Goal: Information Seeking & Learning: Learn about a topic

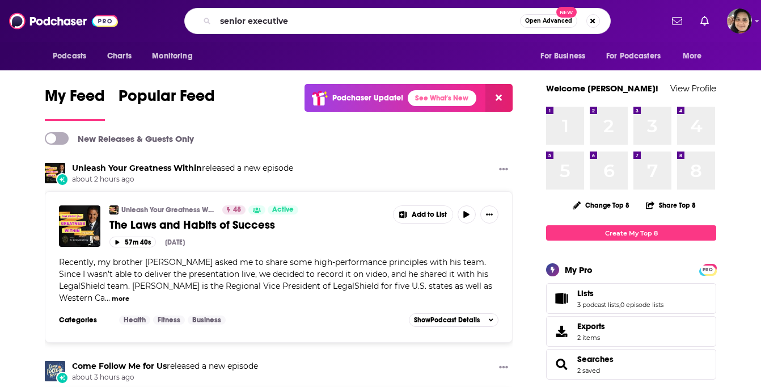
type input "senior executive"
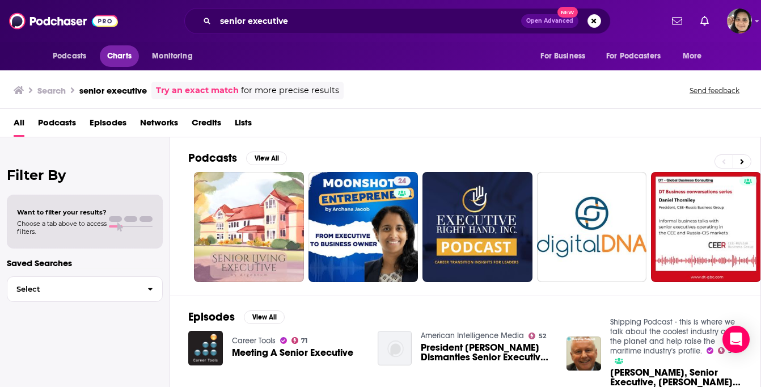
click at [121, 63] on span "Charts" at bounding box center [119, 56] width 24 height 16
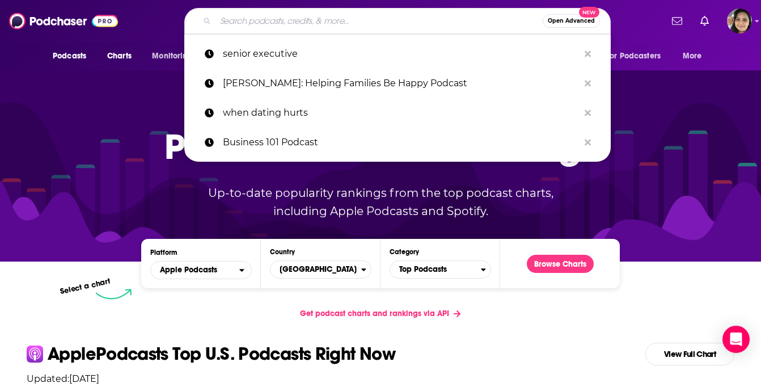
click at [285, 19] on input "Search podcasts, credits, & more..." at bounding box center [378, 21] width 327 height 18
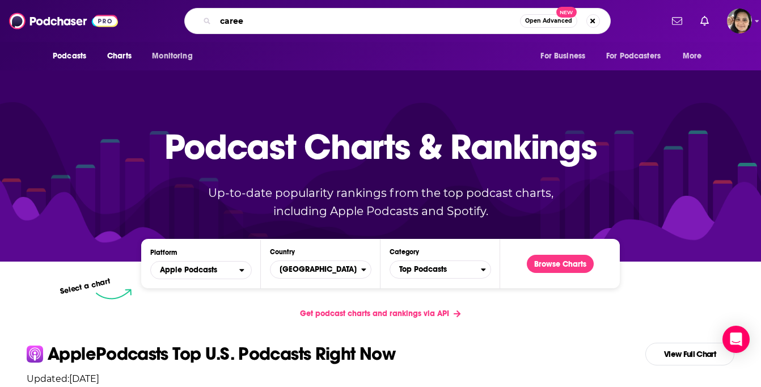
type input "career"
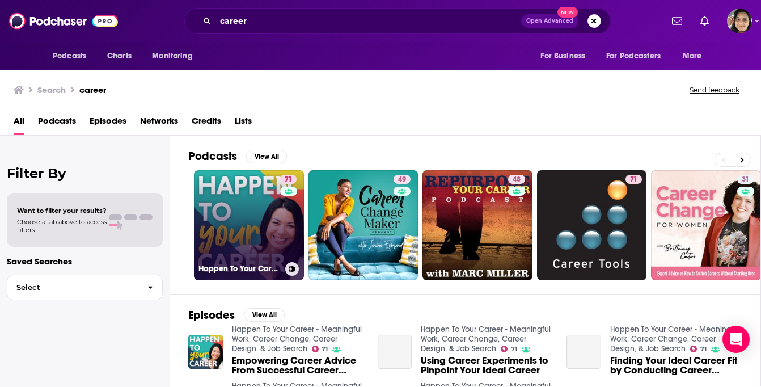
click at [259, 211] on link "71 Happen To Your Career - Meaningful Work, Career Change, Career Design, & Job…" at bounding box center [249, 225] width 110 height 110
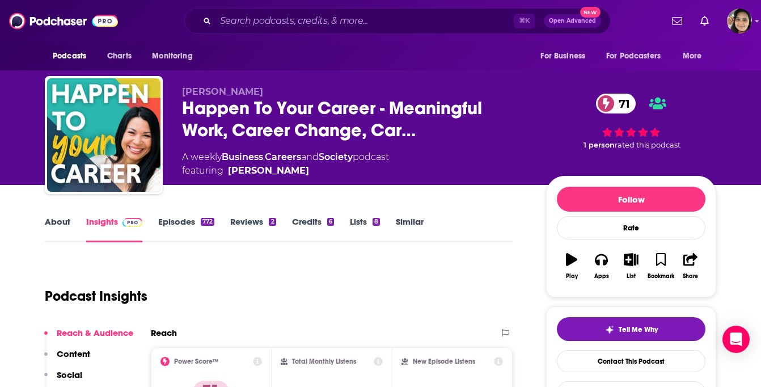
click at [282, 157] on link "Careers" at bounding box center [283, 156] width 36 height 11
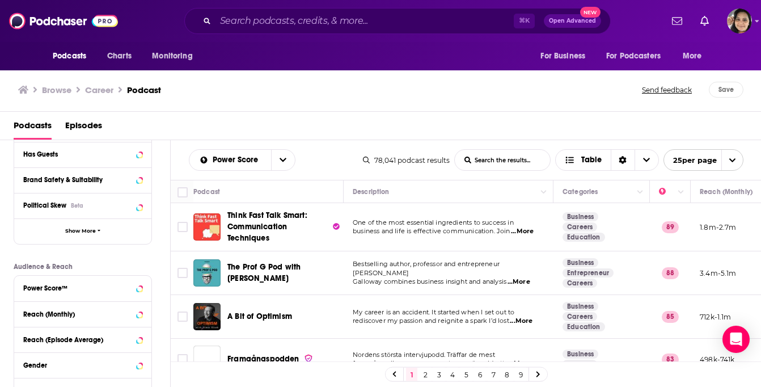
scroll to position [179, 0]
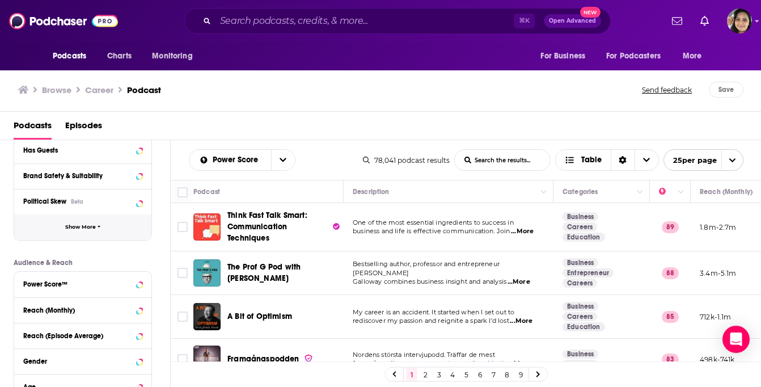
click at [99, 226] on icon "button" at bounding box center [99, 226] width 3 height 5
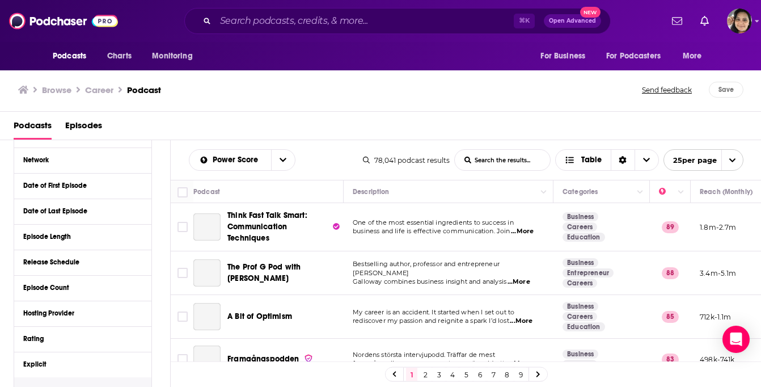
scroll to position [559, 0]
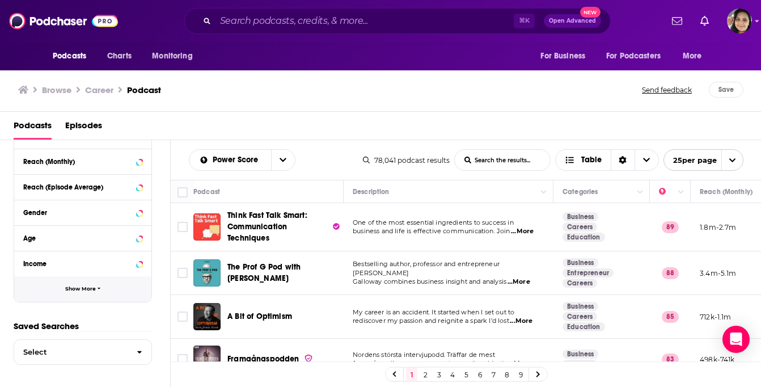
click at [92, 294] on button "Show More" at bounding box center [82, 289] width 137 height 26
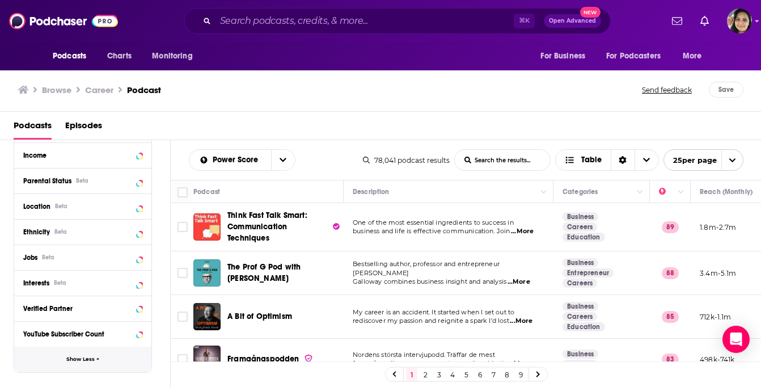
scroll to position [667, 0]
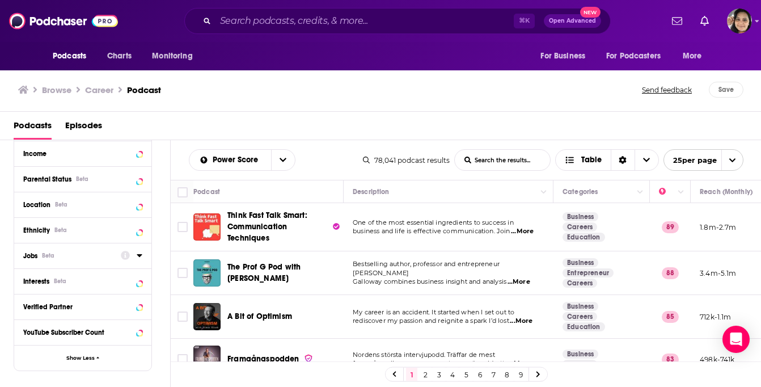
click at [84, 249] on button "Jobs Beta" at bounding box center [72, 255] width 98 height 14
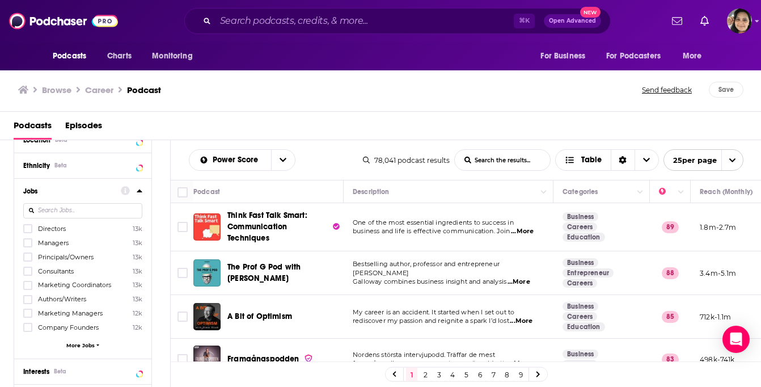
scroll to position [743, 0]
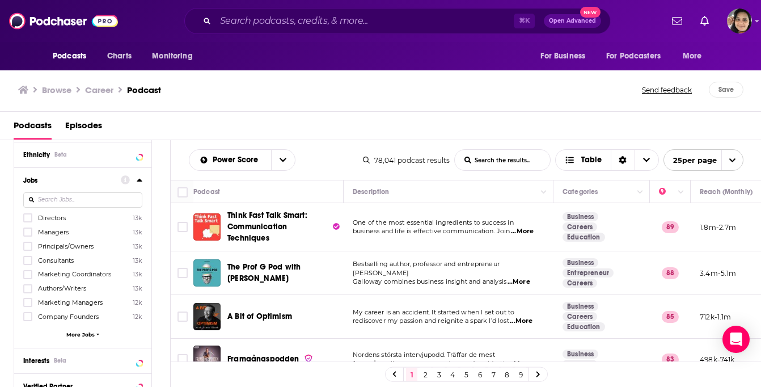
click at [90, 333] on span "More Jobs" at bounding box center [80, 334] width 28 height 6
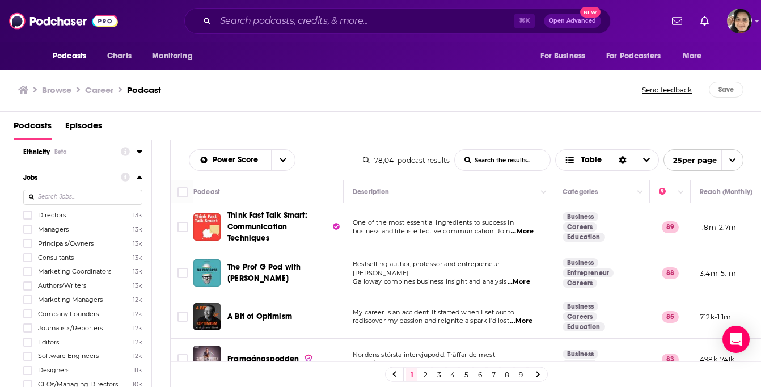
scroll to position [750, 0]
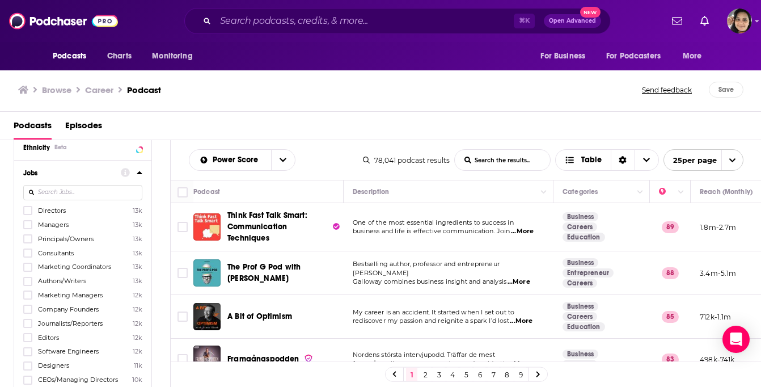
click at [75, 192] on input at bounding box center [82, 192] width 119 height 15
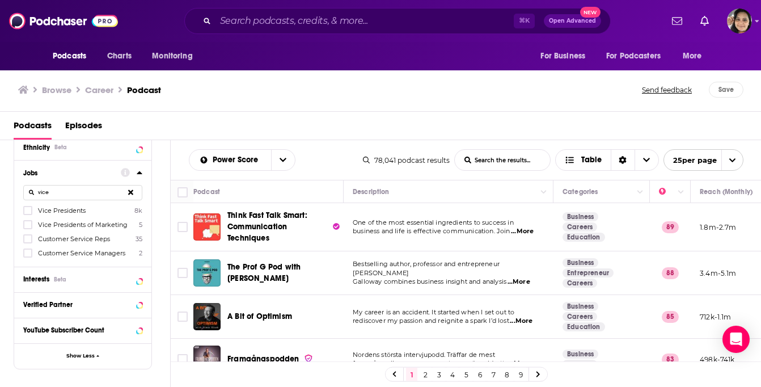
type input "vice"
click at [70, 209] on span "Vice Presidents" at bounding box center [62, 210] width 48 height 8
click at [28, 214] on input "multiSelectOption-vicepresidents-0" at bounding box center [28, 214] width 0 height 0
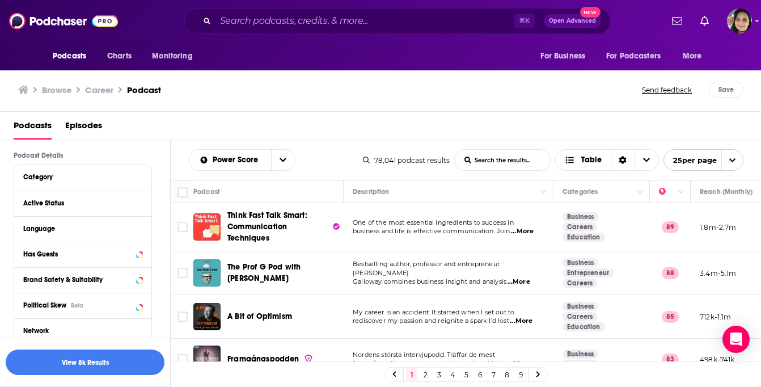
scroll to position [76, 0]
click at [90, 200] on div "Active Status" at bounding box center [68, 202] width 90 height 8
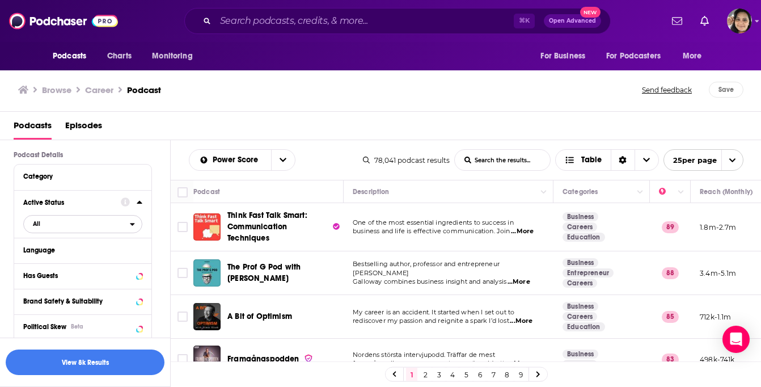
click at [133, 225] on icon "open menu" at bounding box center [132, 224] width 5 height 3
click at [73, 241] on span "All" at bounding box center [85, 242] width 112 height 6
click at [71, 260] on div "Language" at bounding box center [82, 251] width 137 height 26
click at [139, 251] on icon at bounding box center [139, 249] width 5 height 3
click at [29, 289] on icon at bounding box center [27, 287] width 7 height 5
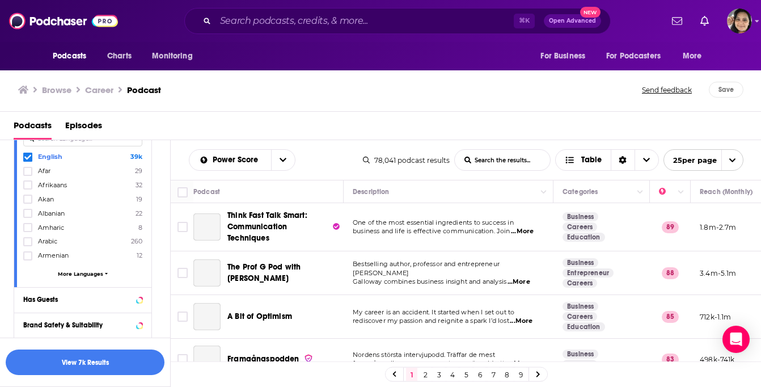
scroll to position [266, 0]
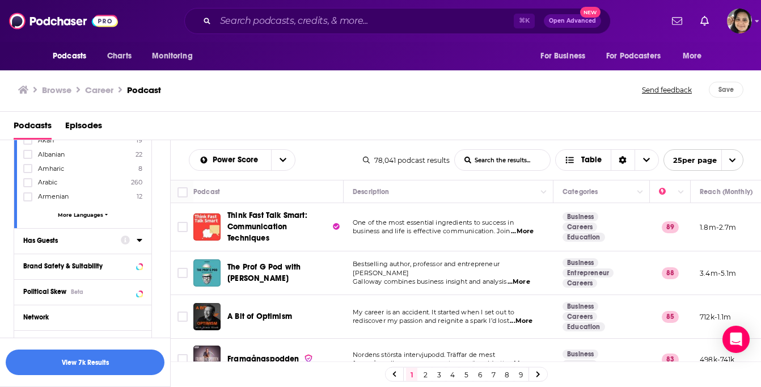
click at [103, 233] on button "Has Guests" at bounding box center [72, 240] width 98 height 14
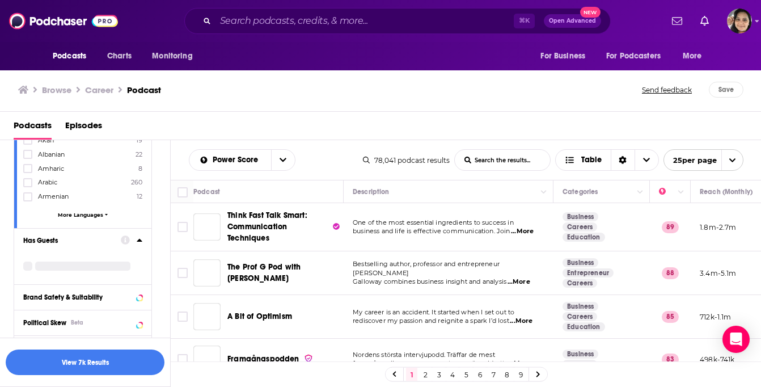
click at [102, 239] on div "Has Guests" at bounding box center [68, 240] width 90 height 8
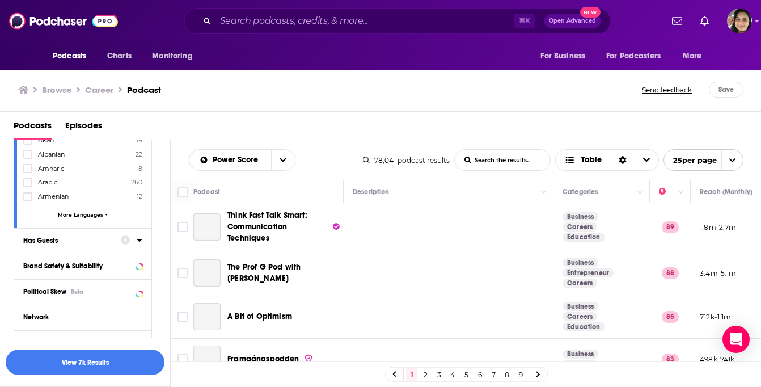
click at [102, 239] on div "Has Guests" at bounding box center [68, 240] width 90 height 8
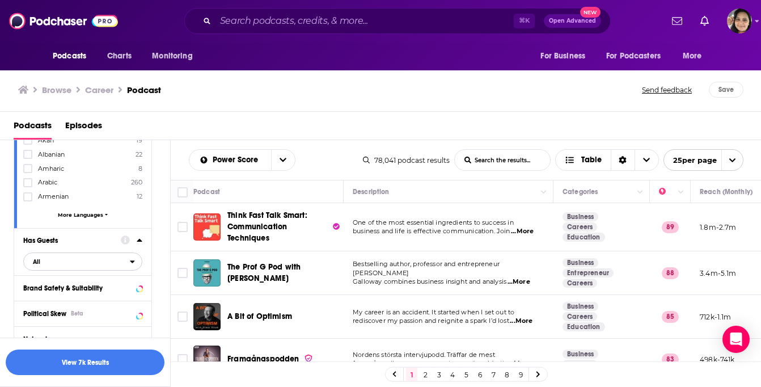
click at [106, 264] on span "All" at bounding box center [77, 261] width 106 height 15
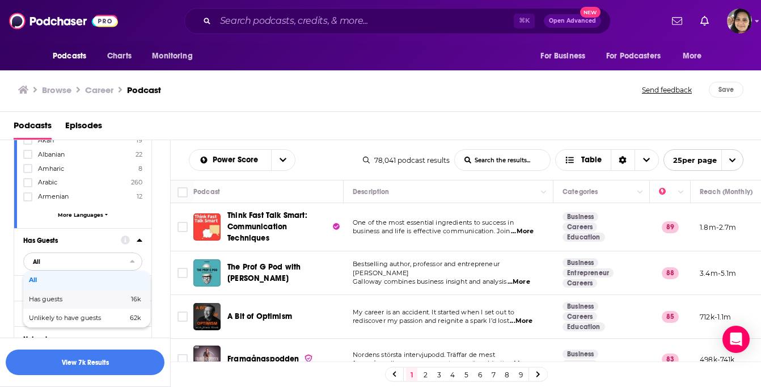
click at [61, 301] on span "Has guests" at bounding box center [62, 299] width 66 height 6
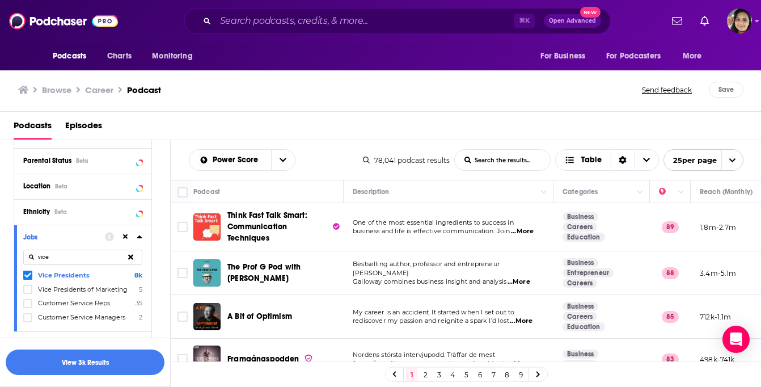
scroll to position [888, 0]
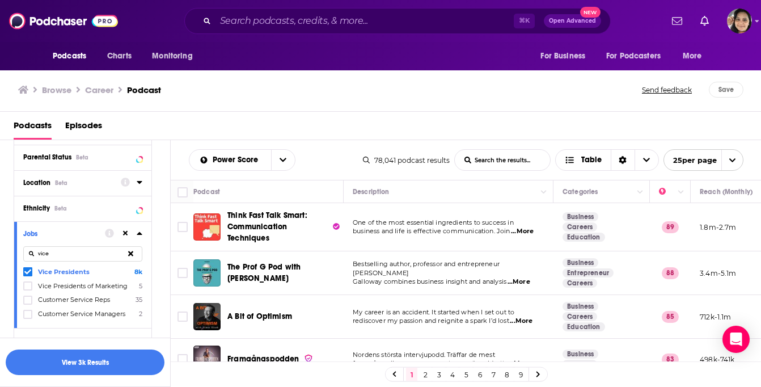
click at [74, 182] on div "Location Beta" at bounding box center [68, 183] width 90 height 8
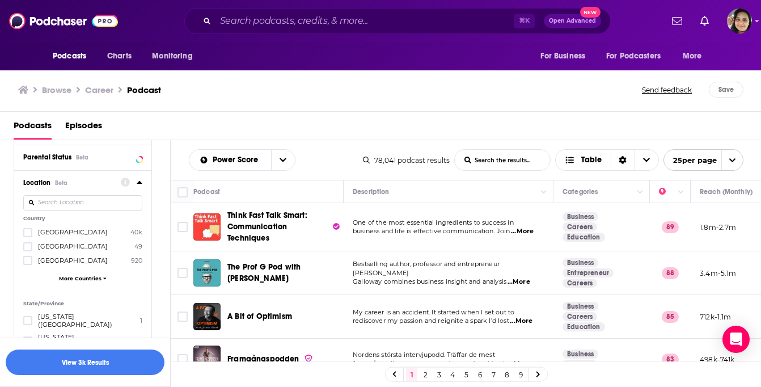
click at [58, 233] on span "[GEOGRAPHIC_DATA]" at bounding box center [73, 232] width 70 height 8
click at [28, 236] on input "multiSelectOption-unitedstates-0" at bounding box center [28, 236] width 0 height 0
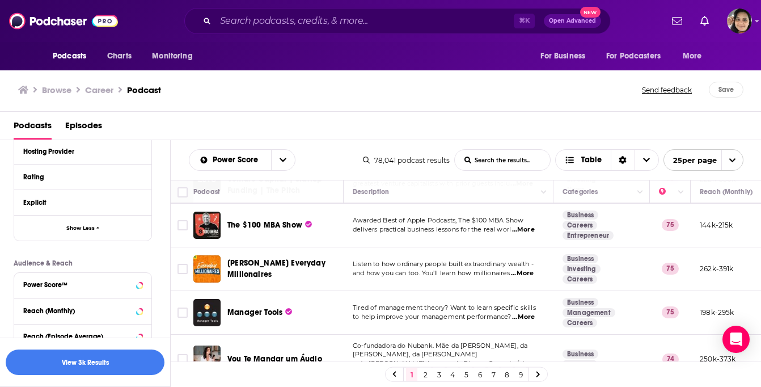
scroll to position [608, 0]
click at [93, 281] on div "Power Score™" at bounding box center [68, 283] width 90 height 8
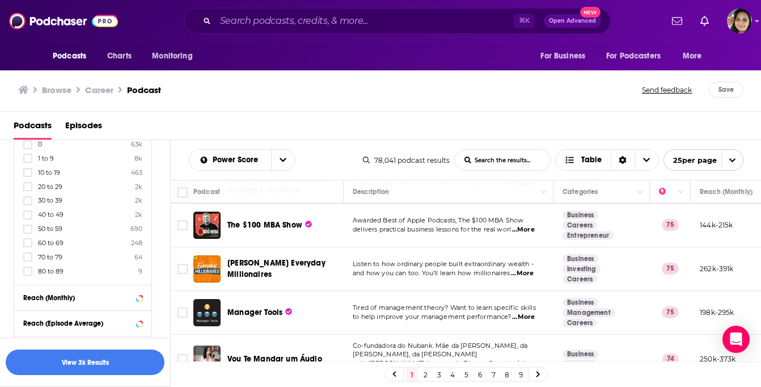
scroll to position [781, 0]
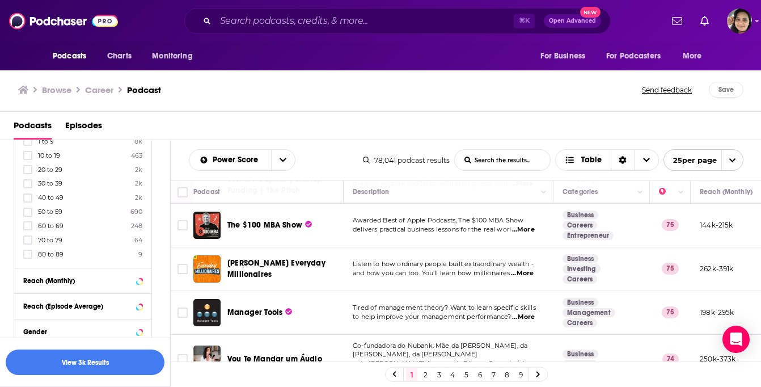
click at [81, 210] on label "50 to 59 690" at bounding box center [82, 212] width 119 height 10
click at [28, 215] on input "multiSelectOption-50-6" at bounding box center [28, 215] width 0 height 0
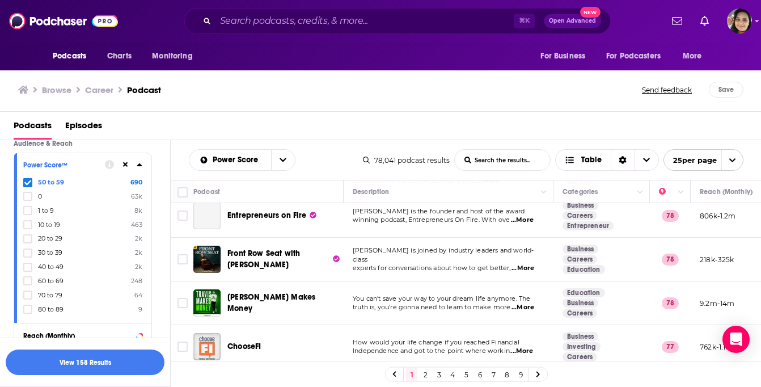
scroll to position [941, 0]
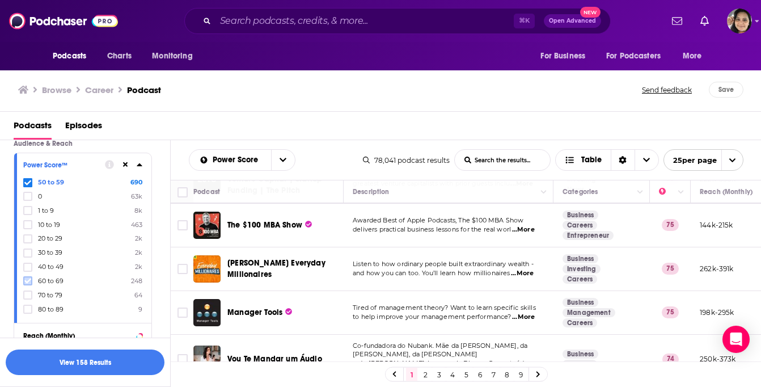
click at [27, 278] on icon at bounding box center [27, 280] width 7 height 7
click at [23, 181] on span at bounding box center [27, 182] width 9 height 9
click at [22, 263] on div "Power Score™ 60 to 69 248 0 63k 1 to 9 8k 10 to 19 463 20 to 29 2k 30 to 39 2k …" at bounding box center [82, 238] width 137 height 170
click at [28, 195] on icon at bounding box center [27, 196] width 7 height 7
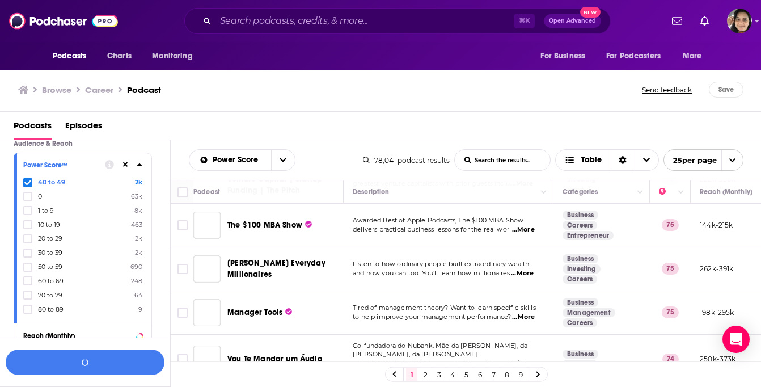
click at [27, 180] on icon at bounding box center [27, 182] width 7 height 7
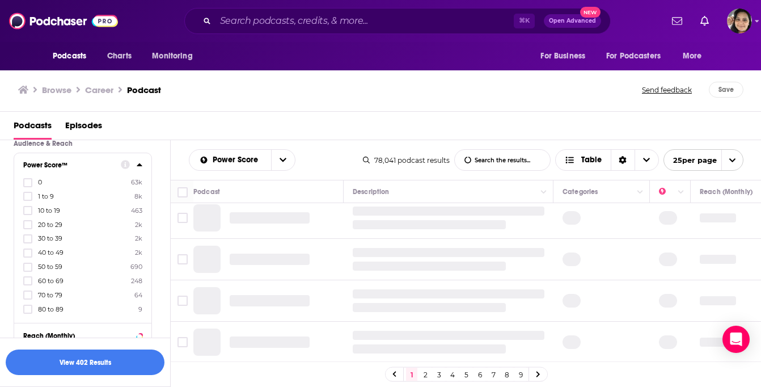
scroll to position [875, 0]
click at [29, 238] on icon at bounding box center [27, 238] width 7 height 5
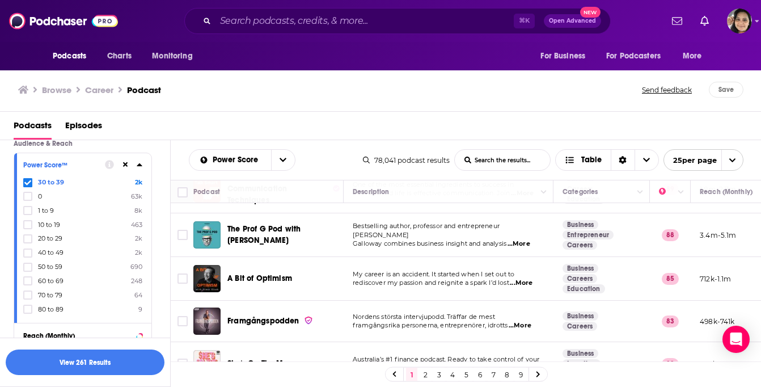
scroll to position [0, 0]
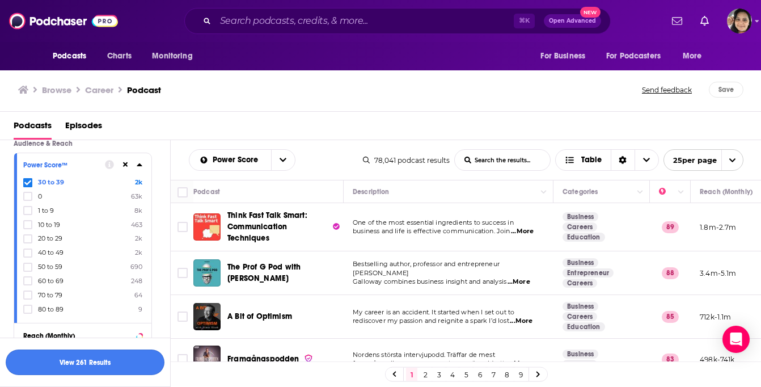
click at [99, 360] on button "View 261 Results" at bounding box center [85, 362] width 159 height 26
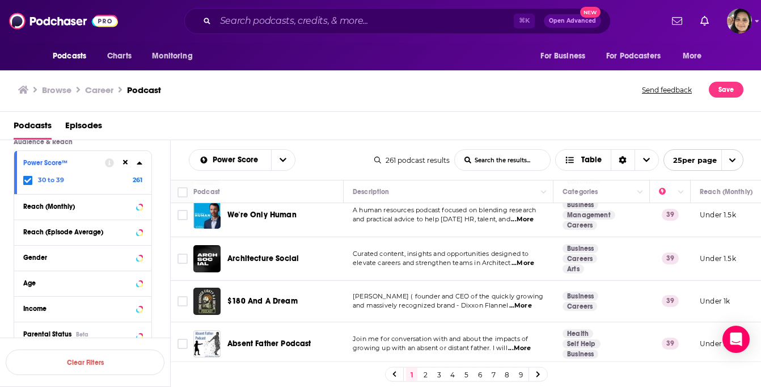
scroll to position [353, 0]
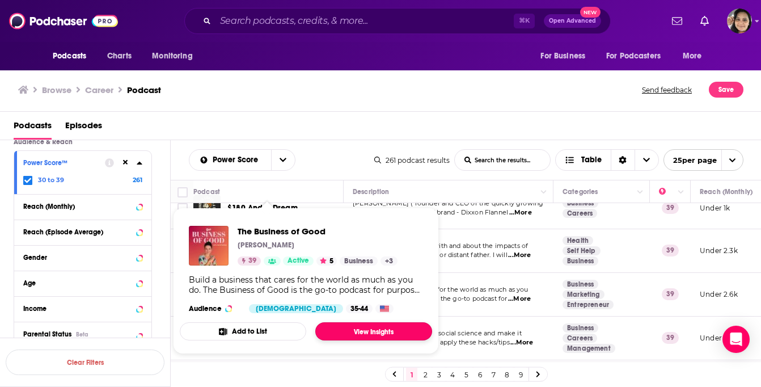
click at [352, 332] on link "View Insights" at bounding box center [373, 331] width 117 height 18
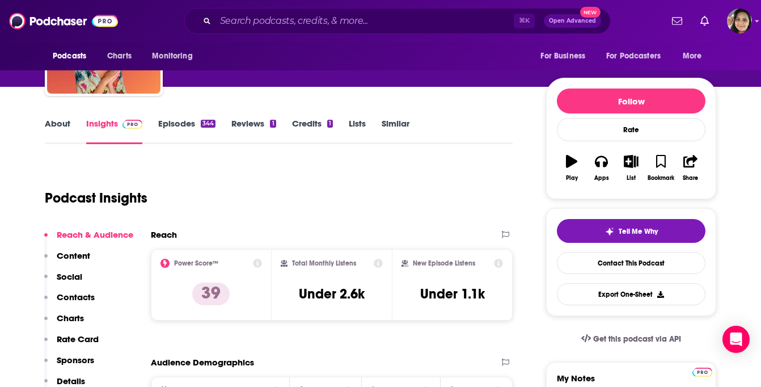
scroll to position [100, 0]
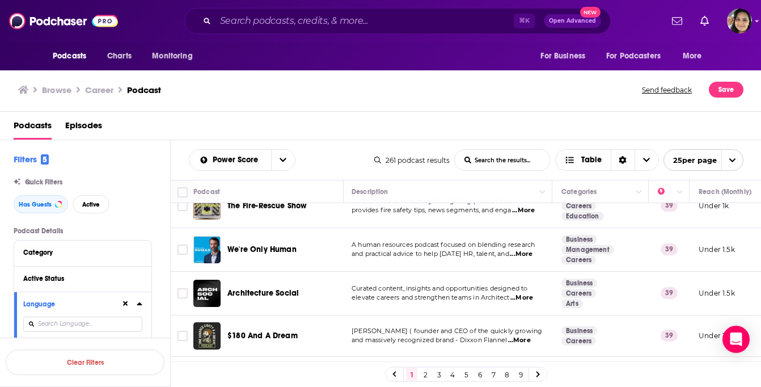
scroll to position [0, 1]
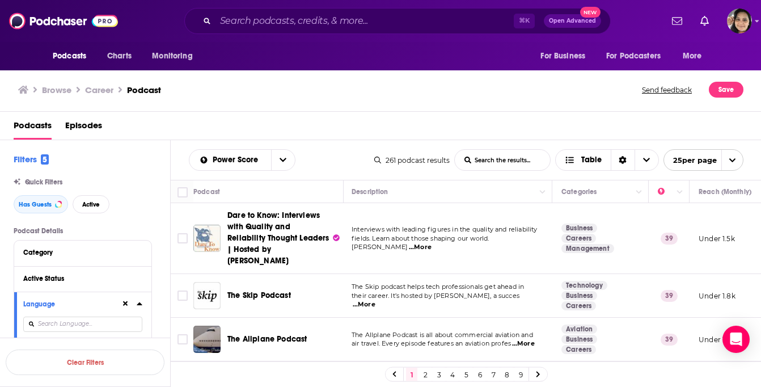
click at [733, 161] on icon "open menu" at bounding box center [732, 159] width 7 height 7
click at [706, 221] on button "100 per page" at bounding box center [703, 218] width 79 height 18
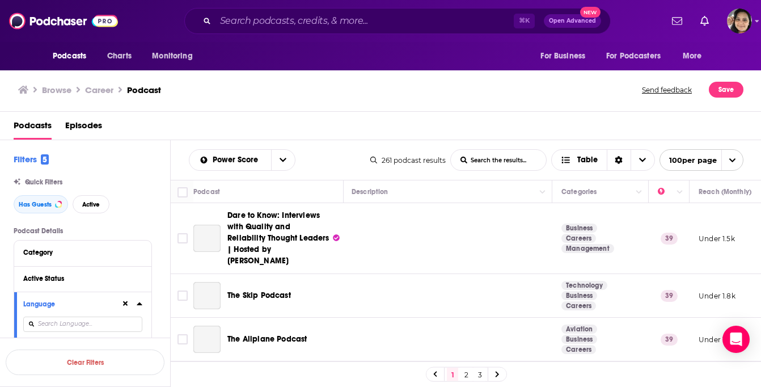
click at [29, 160] on h2 "Filters 5" at bounding box center [31, 159] width 35 height 11
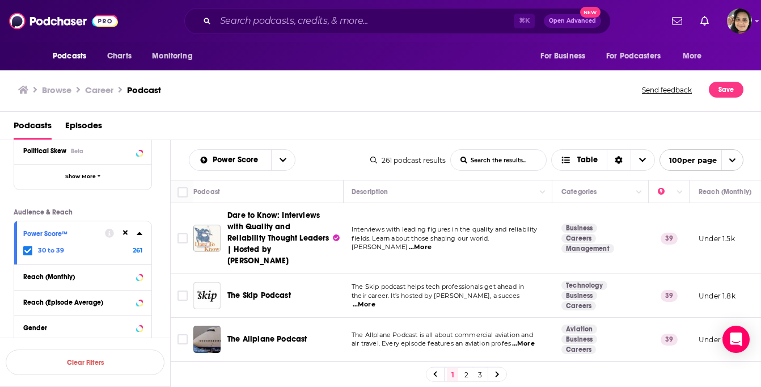
scroll to position [292, 0]
click at [139, 236] on icon at bounding box center [140, 231] width 6 height 9
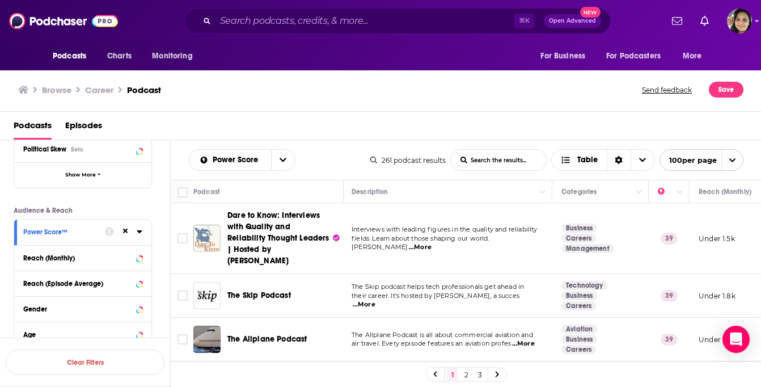
click at [139, 236] on icon at bounding box center [140, 231] width 6 height 9
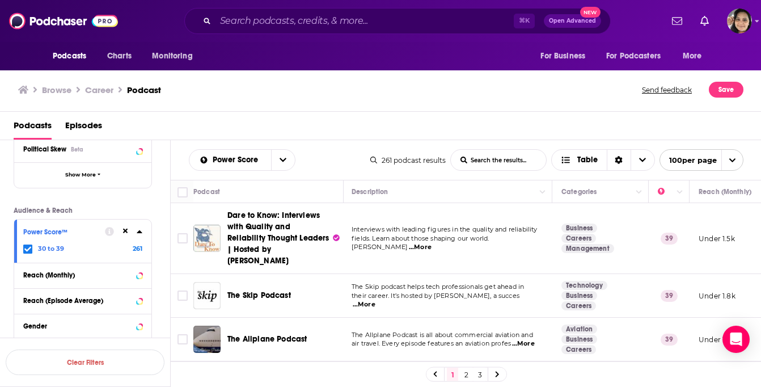
click at [41, 252] on span "30 to 39" at bounding box center [51, 248] width 26 height 8
click at [28, 251] on input "multiSelectOption-30-0" at bounding box center [28, 251] width 0 height 0
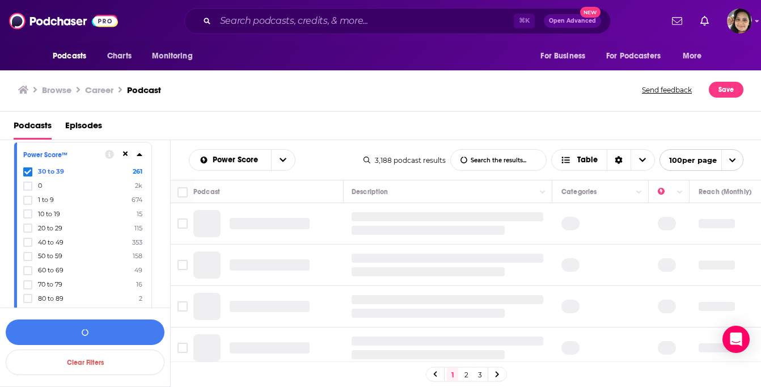
scroll to position [380, 0]
click at [26, 160] on icon at bounding box center [27, 160] width 7 height 7
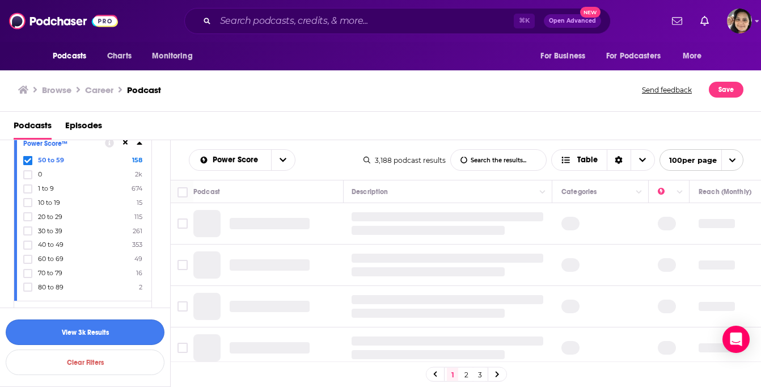
click at [96, 335] on button "View 3k Results" at bounding box center [85, 332] width 159 height 26
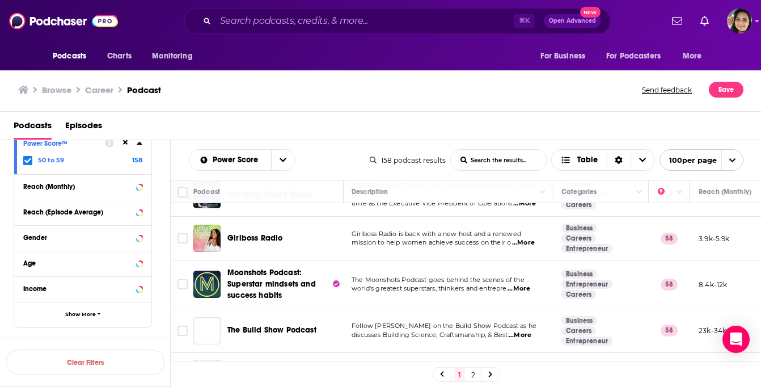
scroll to position [544, 1]
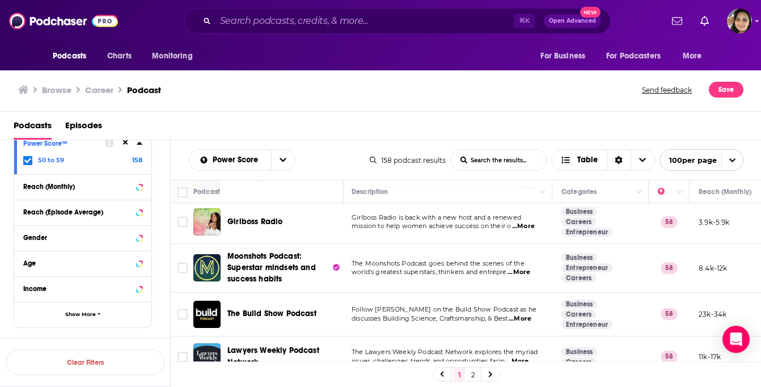
click at [528, 268] on span "...More" at bounding box center [518, 272] width 23 height 9
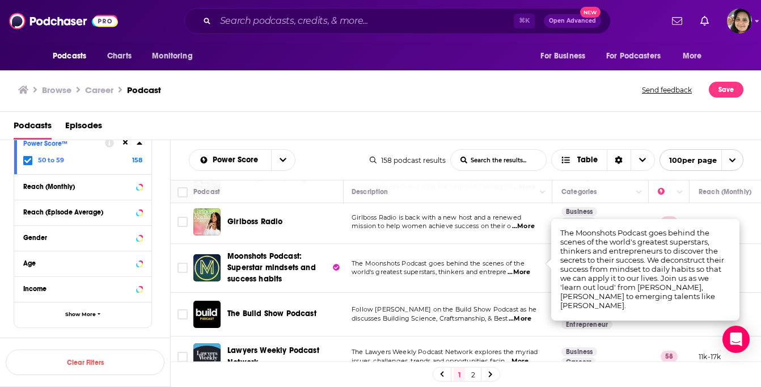
click at [455, 269] on td "The Moonshots Podcast goes behind the scenes of the world's greatest superstars…" at bounding box center [447, 268] width 210 height 48
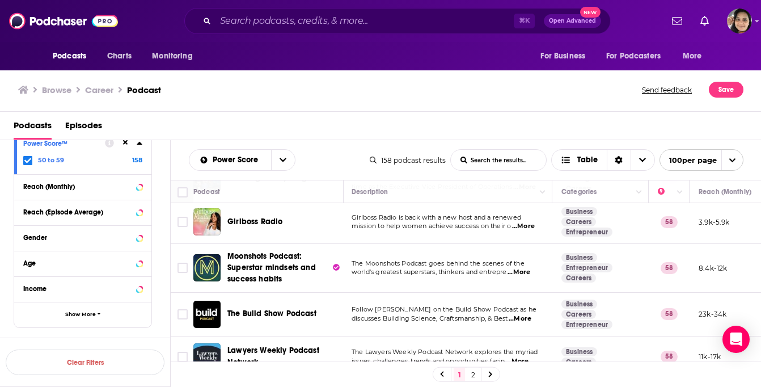
click at [528, 314] on span "...More" at bounding box center [520, 318] width 23 height 9
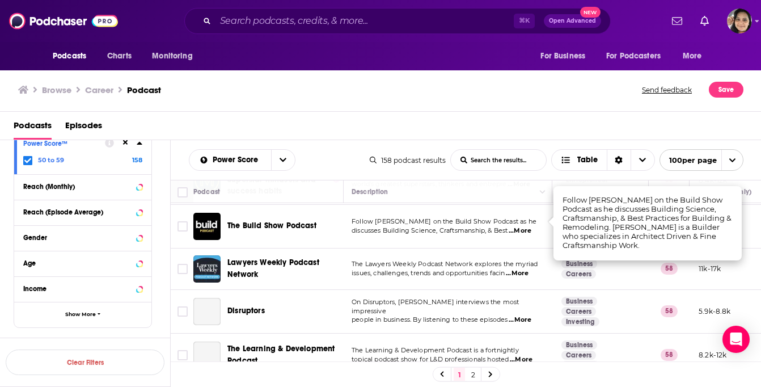
scroll to position [638, 1]
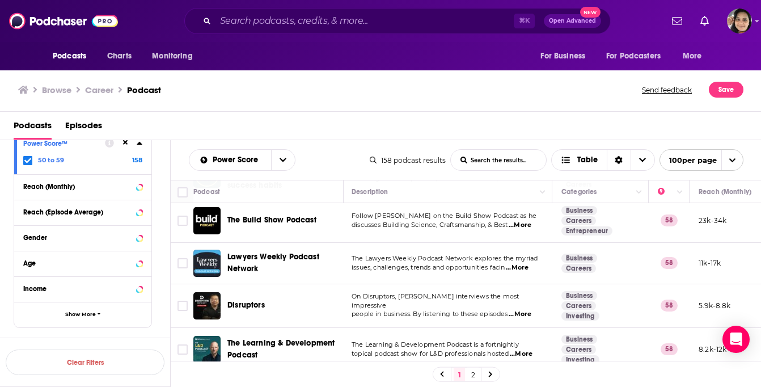
click at [522, 310] on span "...More" at bounding box center [520, 314] width 23 height 9
click at [439, 310] on span "people in business. By listening to these episodes" at bounding box center [430, 314] width 156 height 8
click at [402, 99] on div "Browse Career Podcast Send feedback Save" at bounding box center [381, 90] width 762 height 44
drag, startPoint x: 258, startPoint y: 230, endPoint x: 163, endPoint y: 10, distance: 240.0
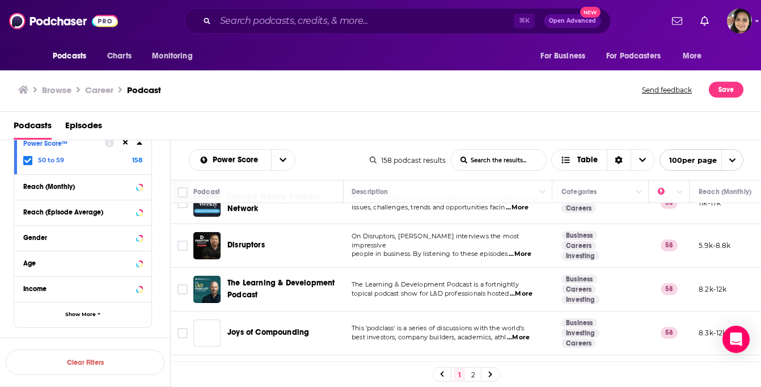
scroll to position [721, 1]
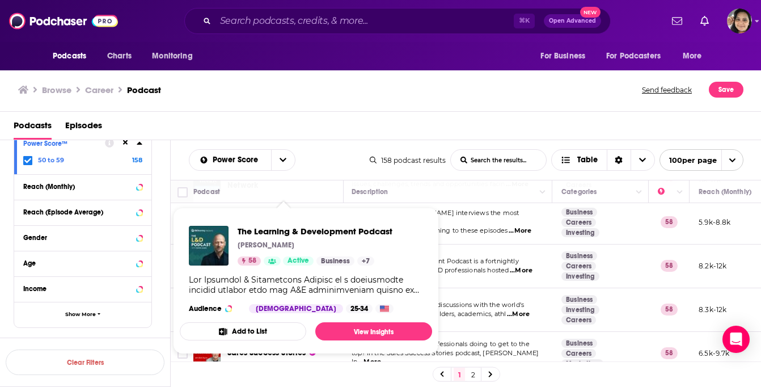
click at [431, 92] on div "Browse Career Podcast" at bounding box center [330, 90] width 625 height 16
click at [322, 116] on div "Podcasts Episodes" at bounding box center [383, 127] width 739 height 23
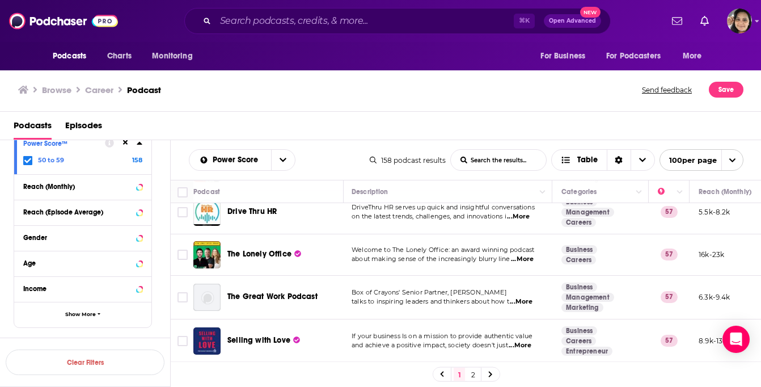
scroll to position [916, 1]
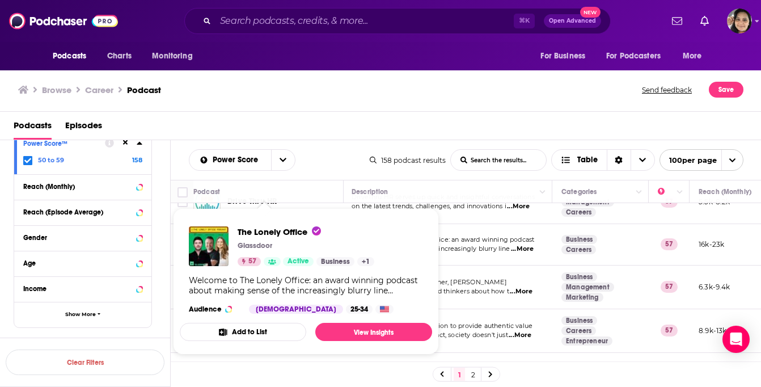
click at [314, 106] on div "Browse Career Podcast Send feedback Save" at bounding box center [381, 90] width 762 height 44
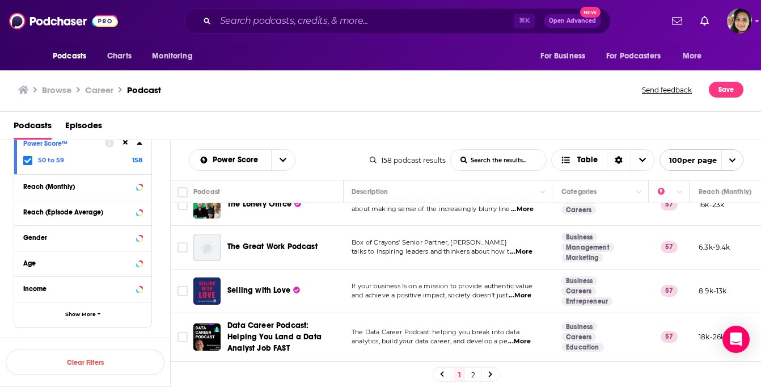
scroll to position [962, 1]
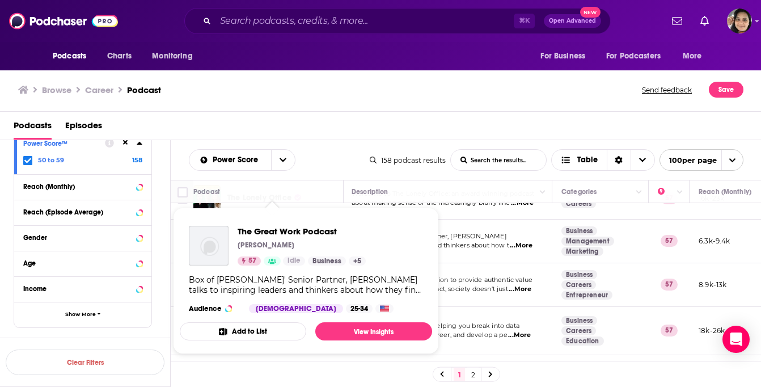
click at [329, 118] on div "Podcasts Episodes" at bounding box center [383, 127] width 739 height 23
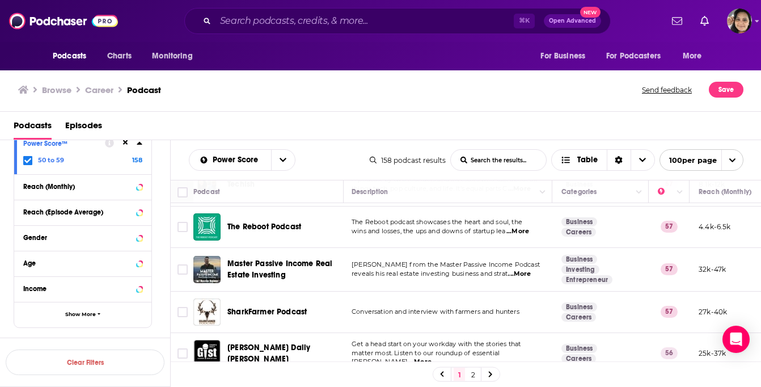
scroll to position [1156, 1]
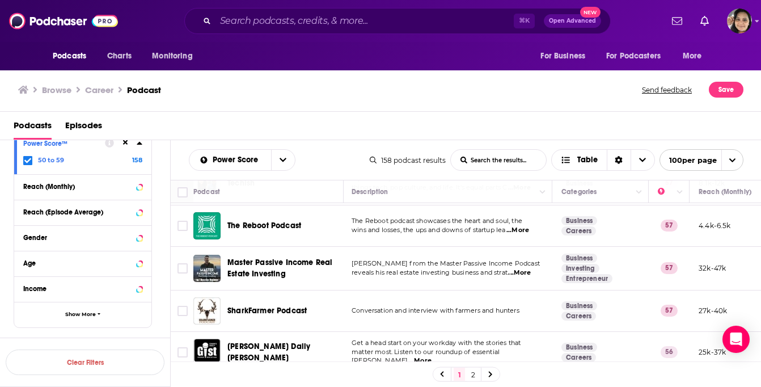
drag, startPoint x: 287, startPoint y: 233, endPoint x: 374, endPoint y: 16, distance: 233.6
click at [726, 92] on button "Save" at bounding box center [726, 90] width 35 height 16
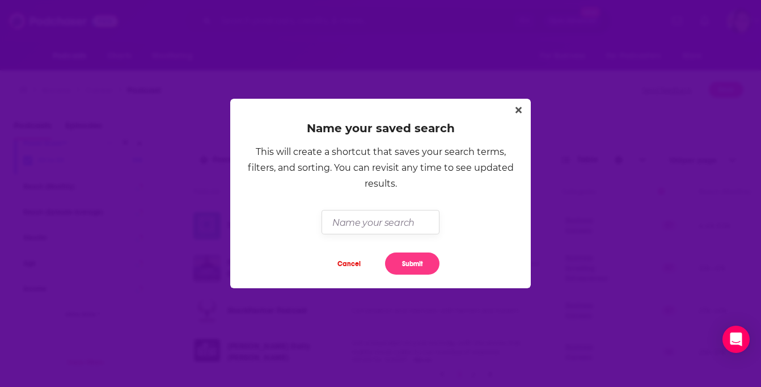
click at [367, 222] on input "Dialog" at bounding box center [379, 222] width 117 height 24
type input "Podcasts for Adam"
click at [406, 269] on button "Submit" at bounding box center [412, 263] width 54 height 22
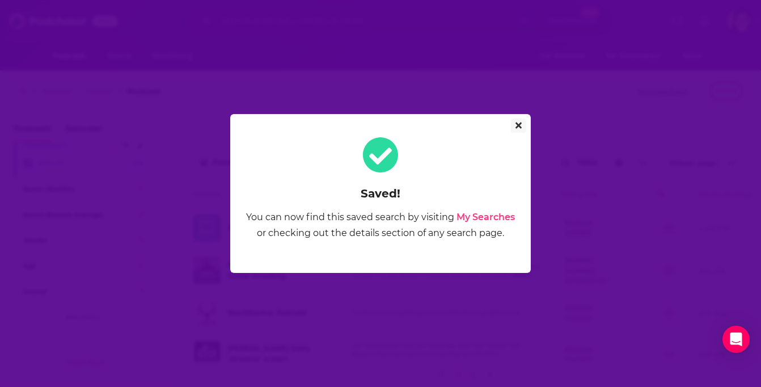
click at [519, 126] on icon "Close" at bounding box center [518, 125] width 6 height 9
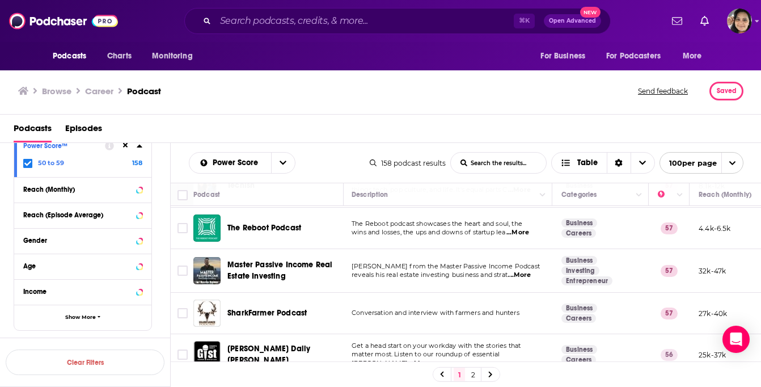
click at [470, 373] on link "2" at bounding box center [472, 374] width 11 height 14
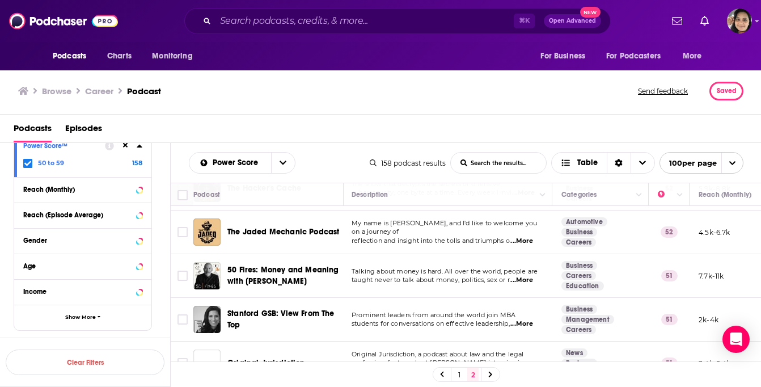
scroll to position [200, 1]
click at [529, 275] on span "...More" at bounding box center [521, 279] width 23 height 9
click at [342, 131] on div "Podcasts Episodes" at bounding box center [383, 130] width 739 height 23
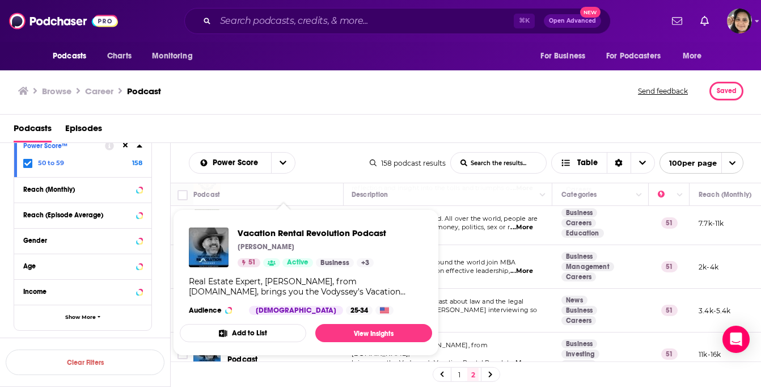
scroll to position [251, 1]
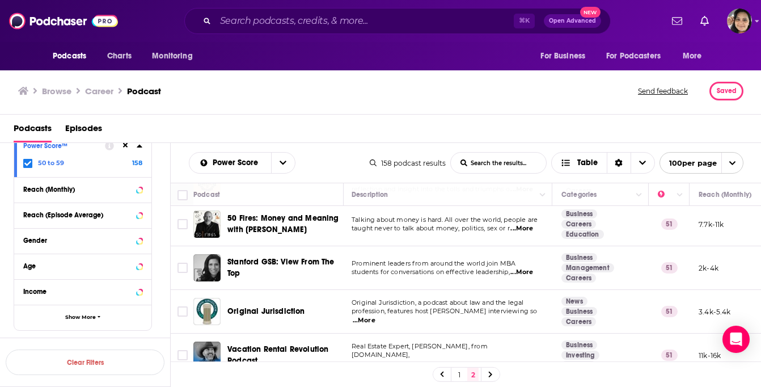
click at [528, 268] on span "...More" at bounding box center [521, 272] width 23 height 9
click at [353, 98] on div "Browse Career Podcast" at bounding box center [328, 91] width 621 height 19
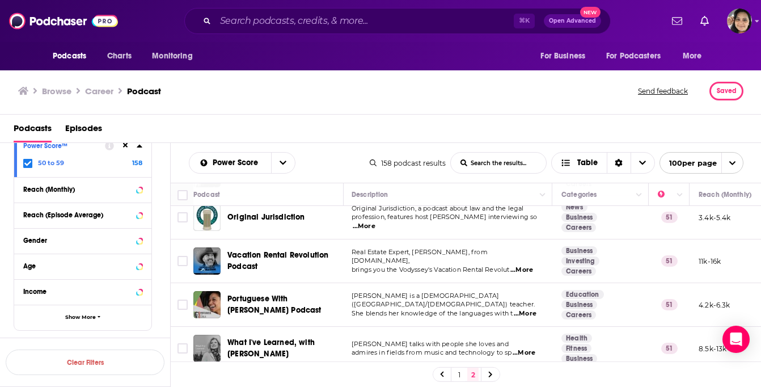
scroll to position [346, 1]
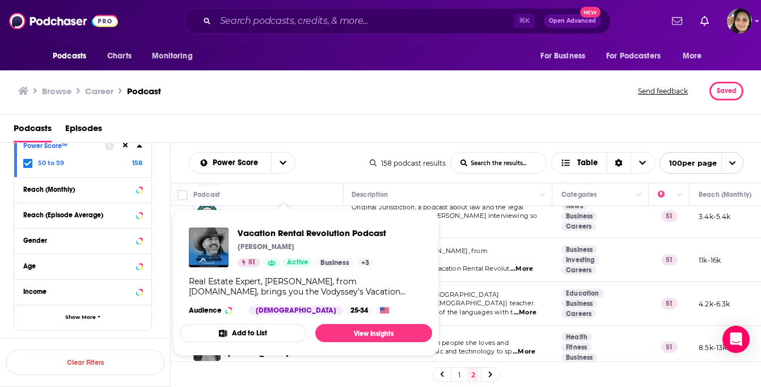
click at [321, 125] on div "Podcasts Episodes" at bounding box center [383, 130] width 739 height 23
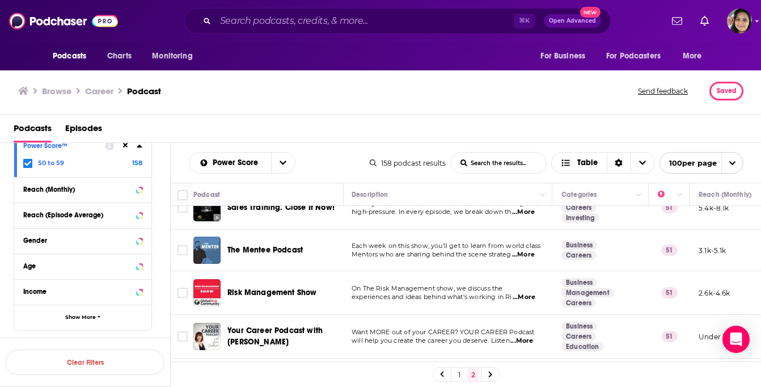
scroll to position [617, 1]
click at [524, 249] on span "...More" at bounding box center [523, 253] width 23 height 9
click at [386, 90] on div "Browse Career Podcast" at bounding box center [328, 91] width 621 height 19
drag, startPoint x: 274, startPoint y: 217, endPoint x: 547, endPoint y: 5, distance: 345.5
click at [0, 0] on div "Podcasts Charts Monitoring ⌘ K Open Advanced New For Business For Podcasters Mo…" at bounding box center [380, 193] width 761 height 387
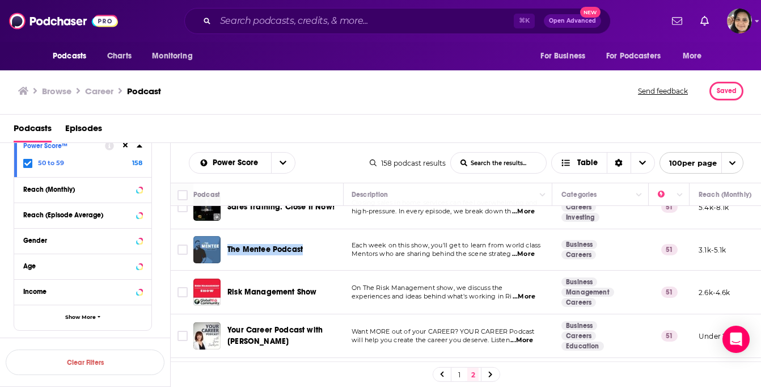
scroll to position [648, 1]
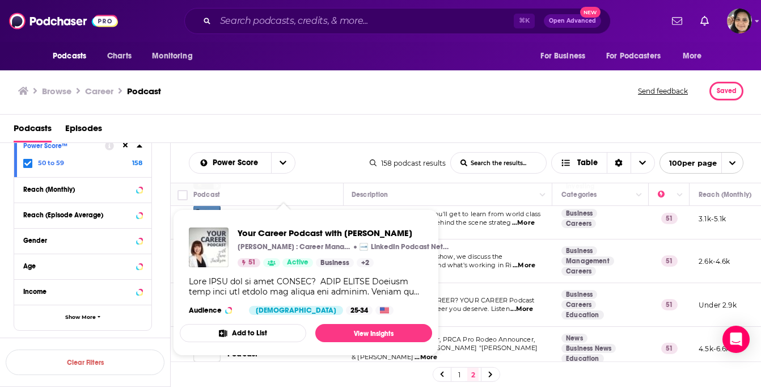
click at [332, 124] on div "Podcasts Episodes" at bounding box center [383, 130] width 739 height 23
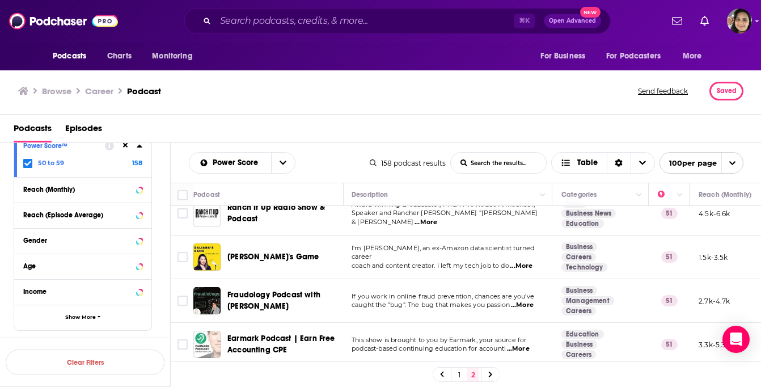
scroll to position [782, 1]
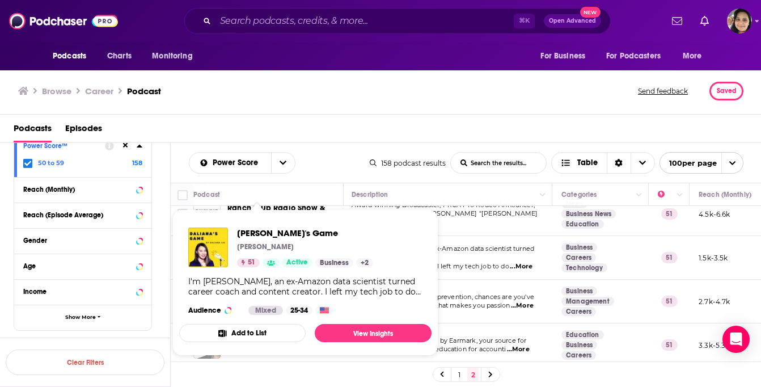
click at [257, 125] on div "Podcasts Episodes" at bounding box center [383, 130] width 739 height 23
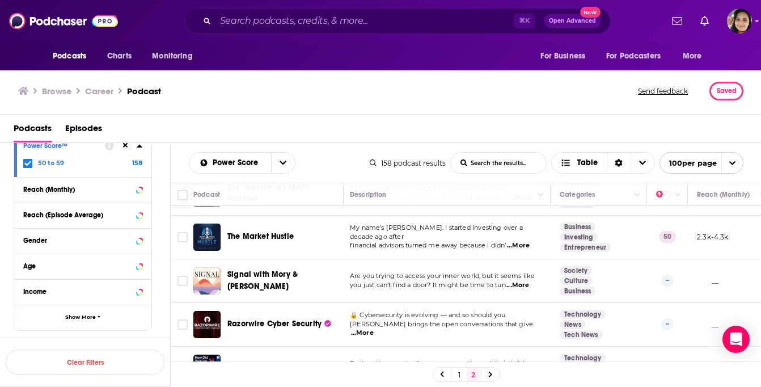
scroll to position [1847, 3]
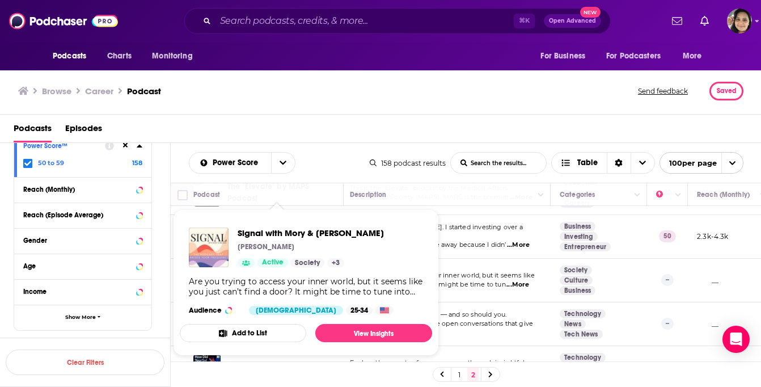
click at [231, 108] on div "Browse Career Podcast Send feedback Saved" at bounding box center [381, 91] width 762 height 46
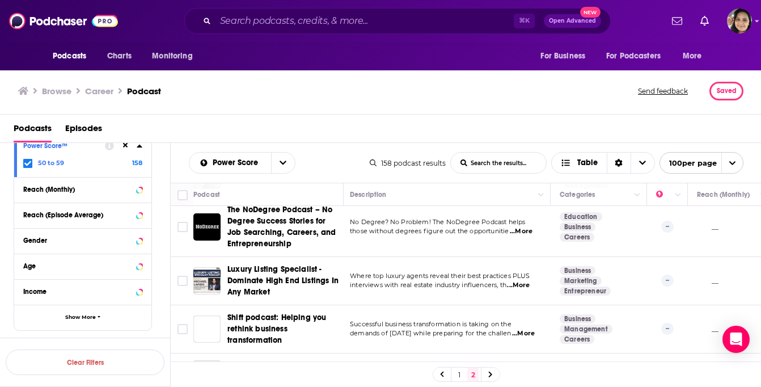
scroll to position [2083, 3]
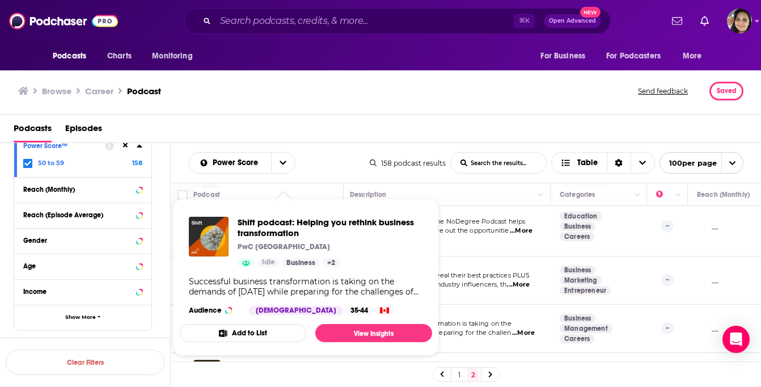
click at [292, 112] on div "Browse Career Podcast Send feedback Saved" at bounding box center [381, 91] width 762 height 46
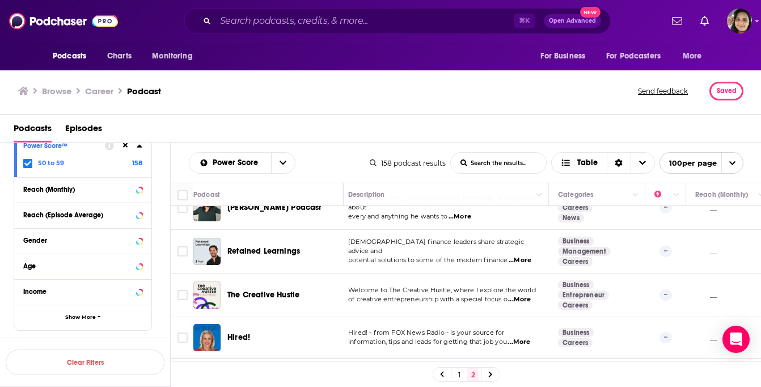
scroll to position [2477, 5]
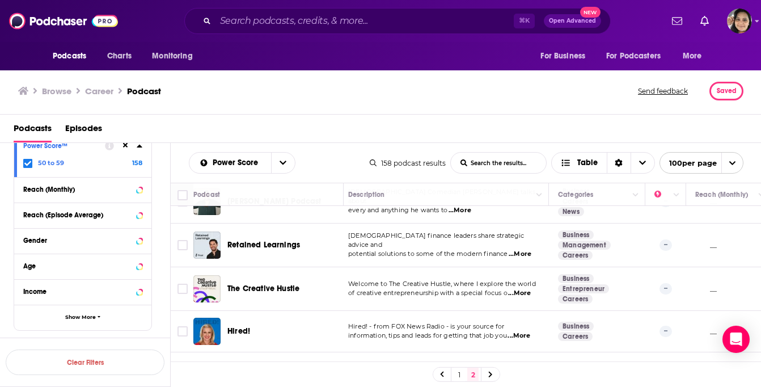
click at [139, 147] on icon at bounding box center [139, 145] width 5 height 3
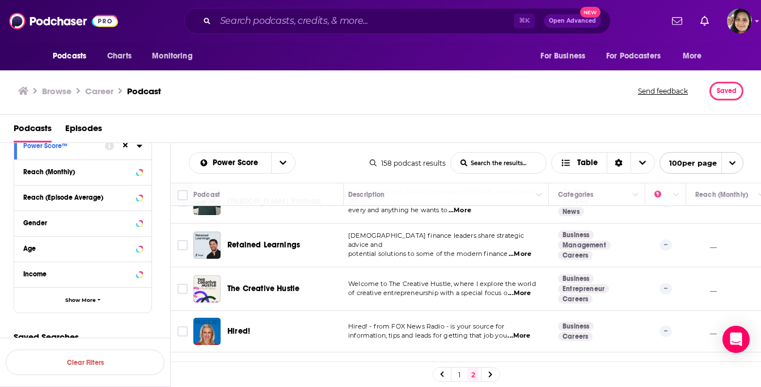
click at [139, 147] on icon at bounding box center [139, 146] width 5 height 3
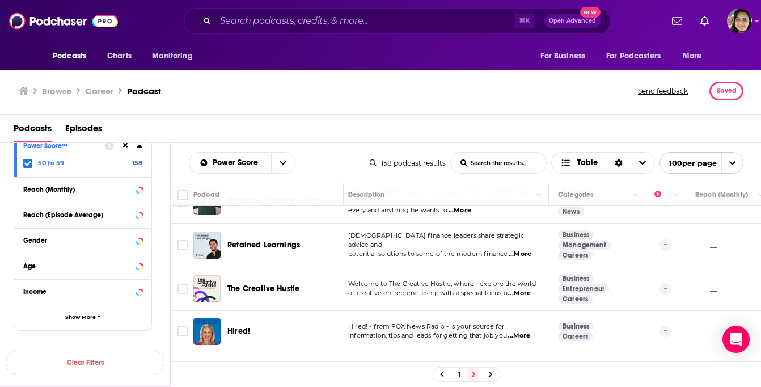
click at [24, 162] on icon at bounding box center [27, 163] width 7 height 7
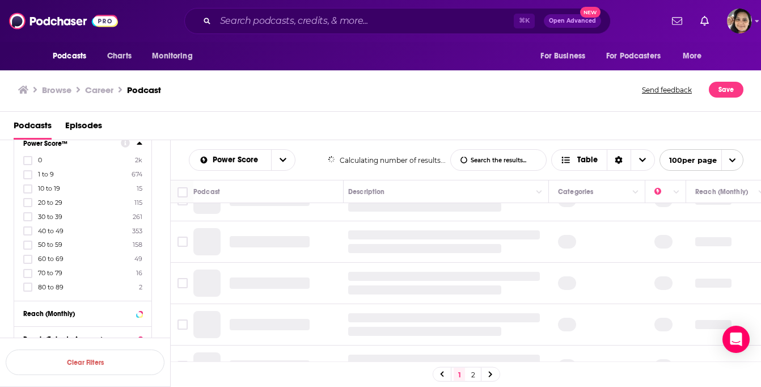
scroll to position [0, 5]
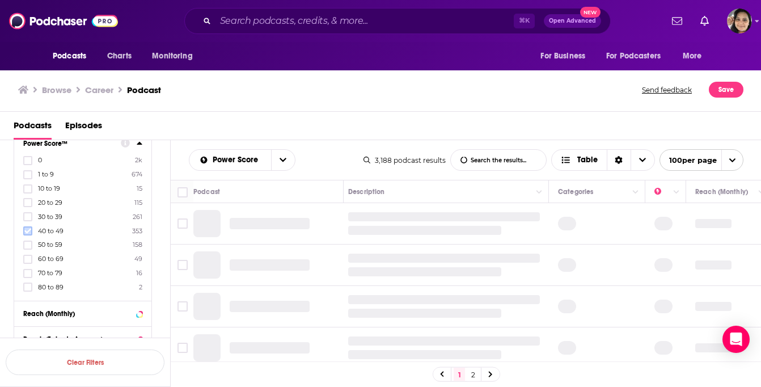
click at [27, 231] on icon at bounding box center [27, 230] width 7 height 7
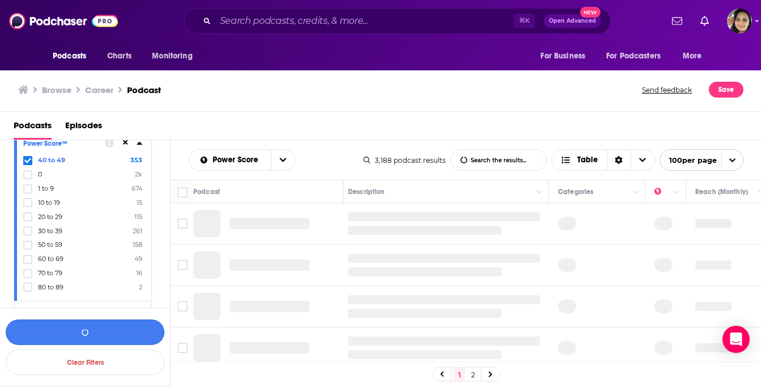
click at [125, 333] on button "button" at bounding box center [85, 332] width 159 height 26
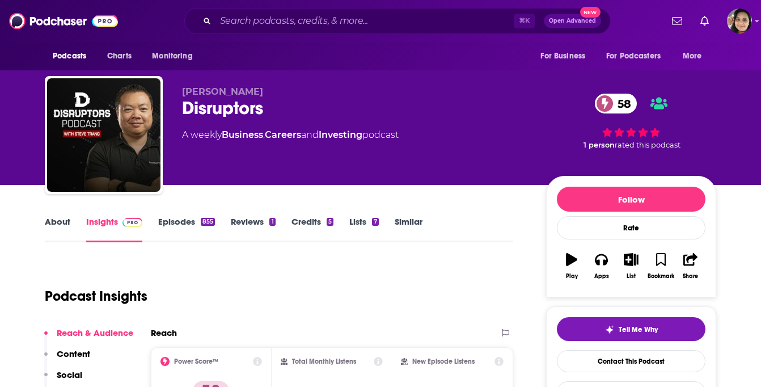
click at [177, 222] on link "Episodes 855" at bounding box center [186, 229] width 57 height 26
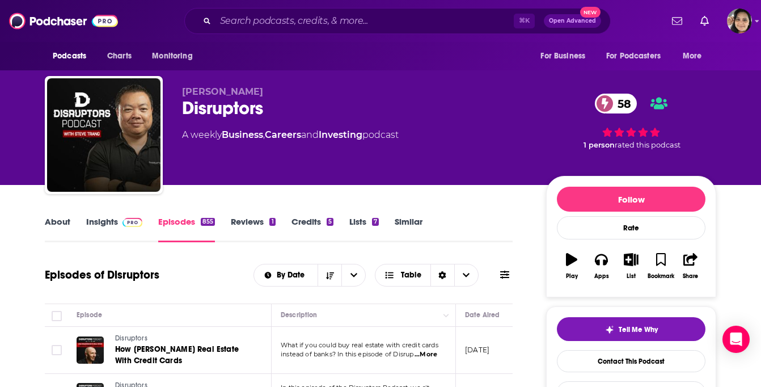
click at [62, 217] on link "About" at bounding box center [58, 229] width 26 height 26
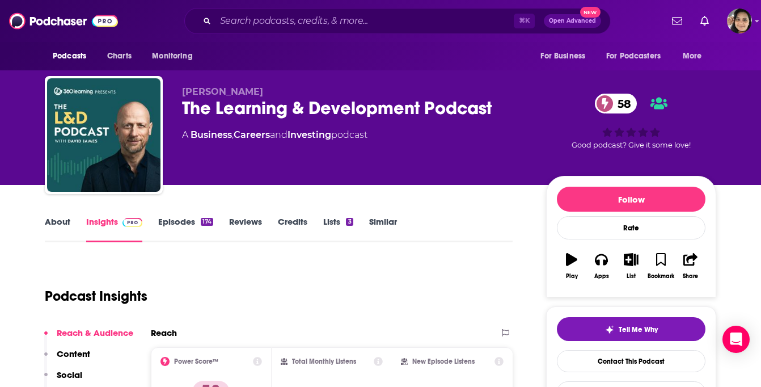
click at [175, 222] on link "Episodes 174" at bounding box center [185, 229] width 55 height 26
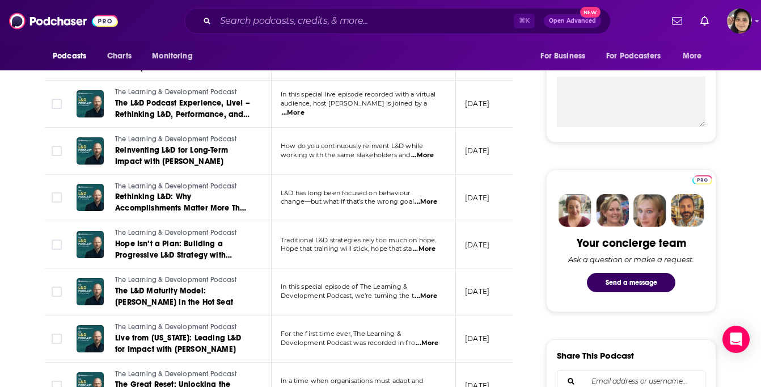
scroll to position [418, 0]
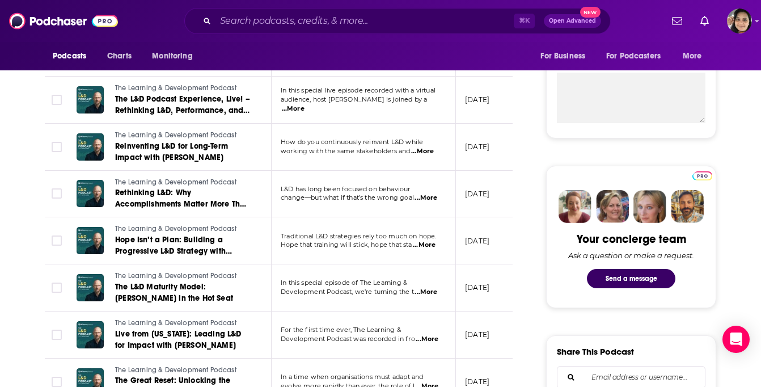
click at [425, 247] on span "...More" at bounding box center [424, 244] width 23 height 9
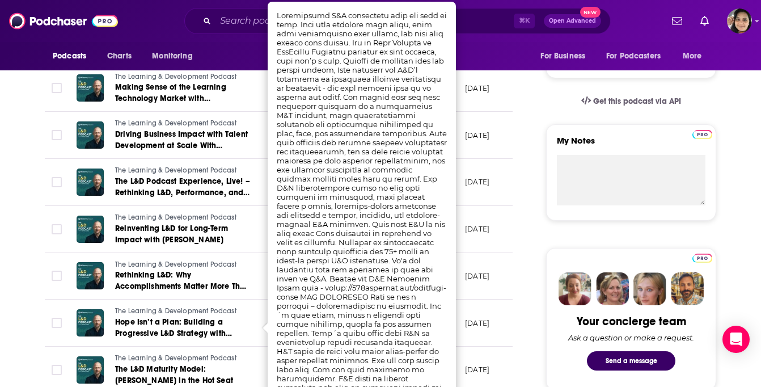
scroll to position [333, 0]
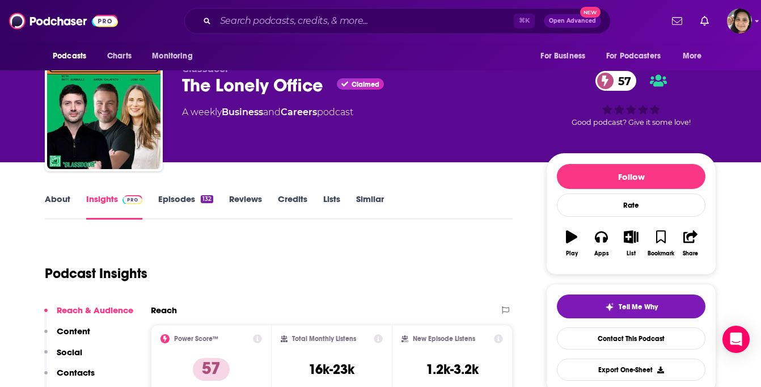
scroll to position [25, 0]
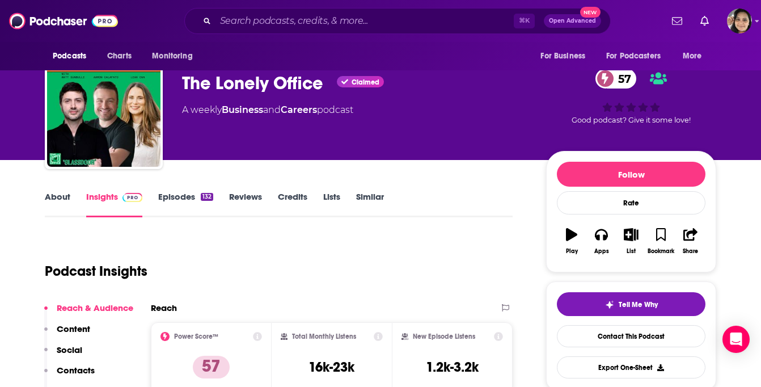
click at [176, 197] on link "Episodes 132" at bounding box center [185, 204] width 55 height 26
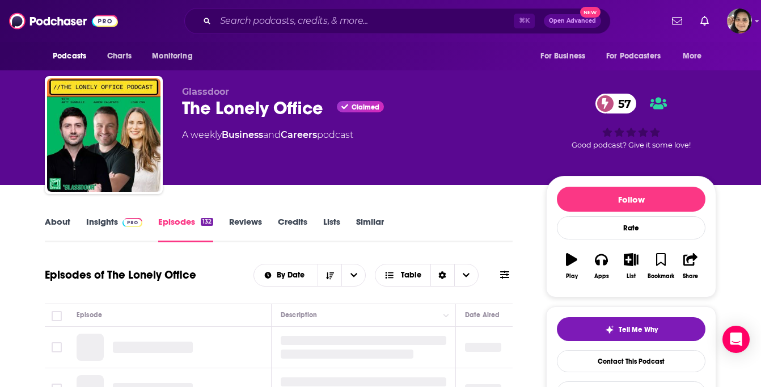
click at [60, 231] on link "About" at bounding box center [58, 229] width 26 height 26
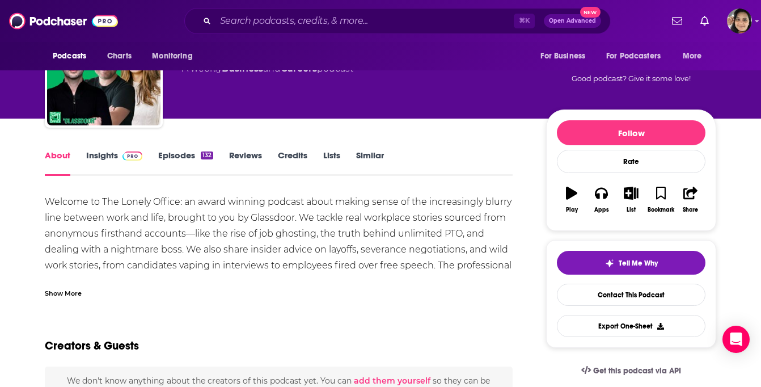
scroll to position [71, 0]
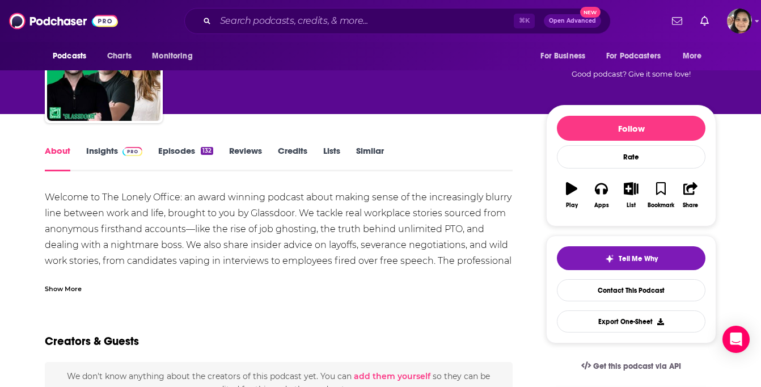
click at [58, 293] on div "Show More" at bounding box center [63, 287] width 37 height 11
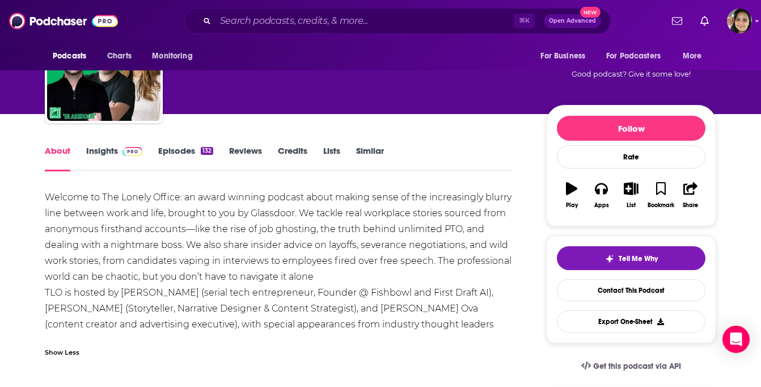
click at [177, 152] on link "Episodes 132" at bounding box center [185, 158] width 55 height 26
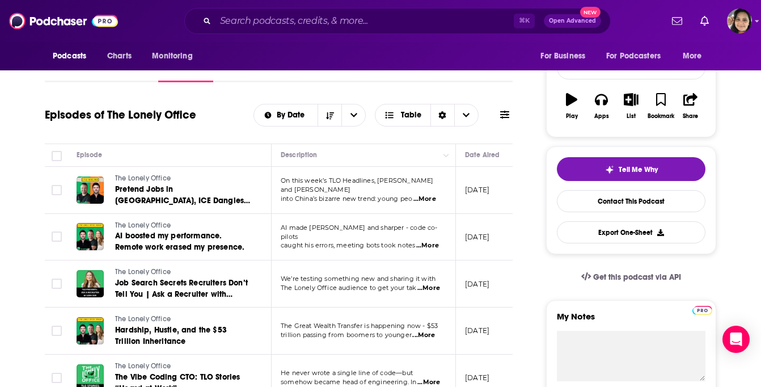
scroll to position [165, 0]
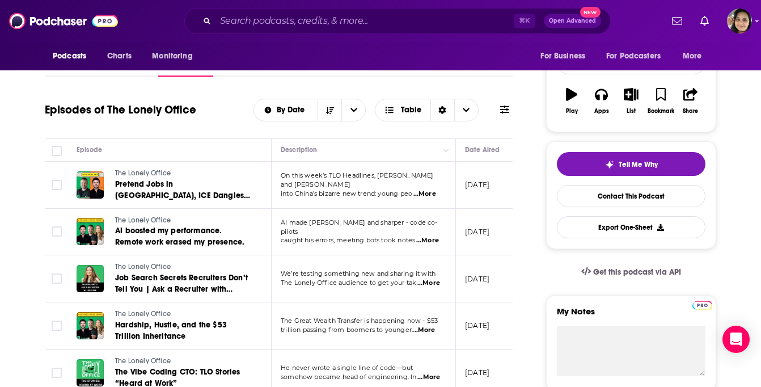
click at [430, 247] on td "AI made Chris faster and sharper - code co-pilots caught his errors, meeting bo…" at bounding box center [364, 232] width 184 height 47
click at [431, 242] on td "AI made Chris faster and sharper - code co-pilots caught his errors, meeting bo…" at bounding box center [364, 232] width 184 height 47
click at [431, 238] on span "...More" at bounding box center [427, 240] width 23 height 9
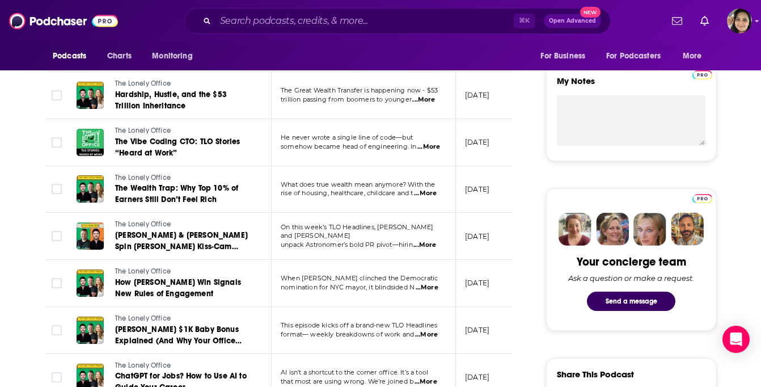
scroll to position [396, 0]
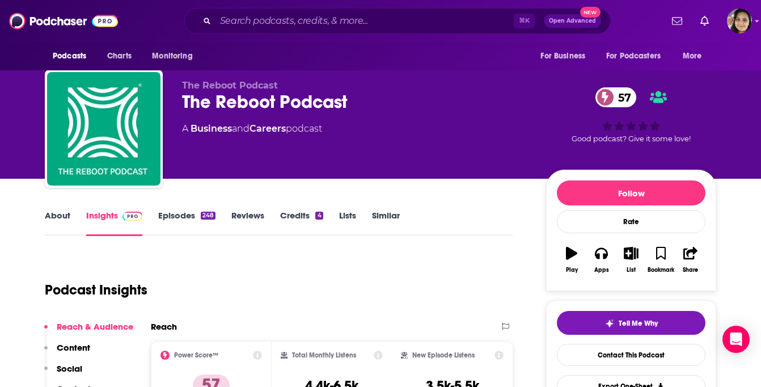
scroll to position [5, 0]
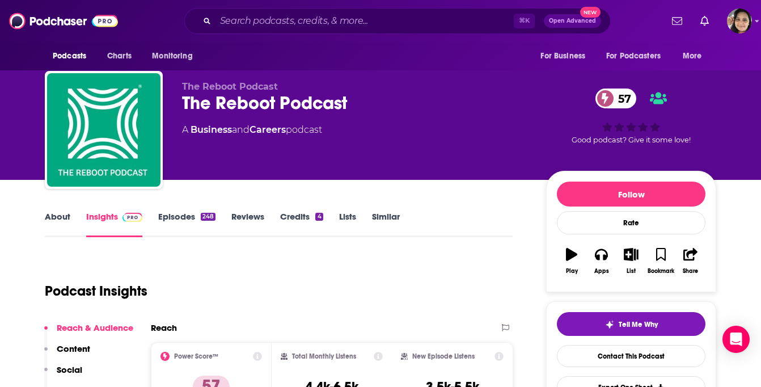
click at [53, 213] on link "About" at bounding box center [58, 224] width 26 height 26
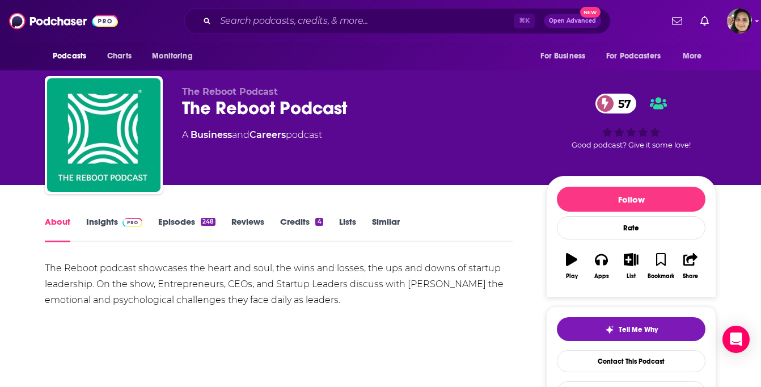
click at [187, 225] on link "Episodes 248" at bounding box center [186, 229] width 57 height 26
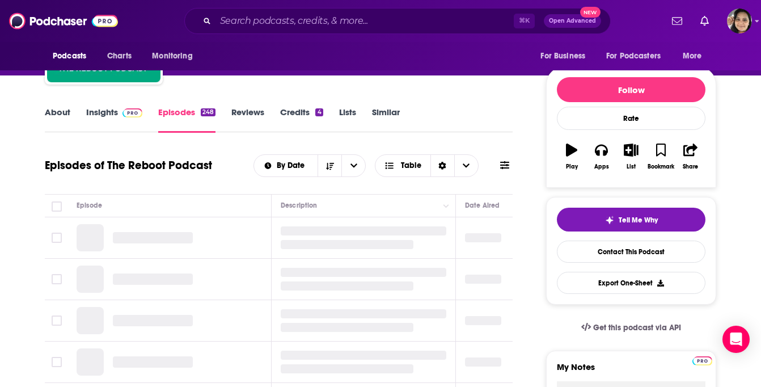
scroll to position [120, 0]
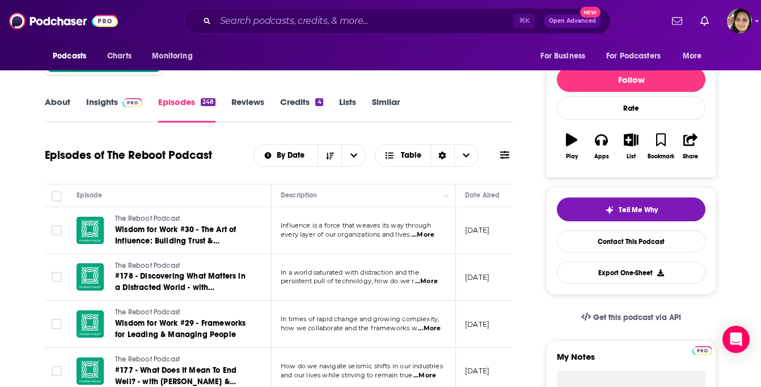
click at [433, 235] on span "...More" at bounding box center [423, 234] width 23 height 9
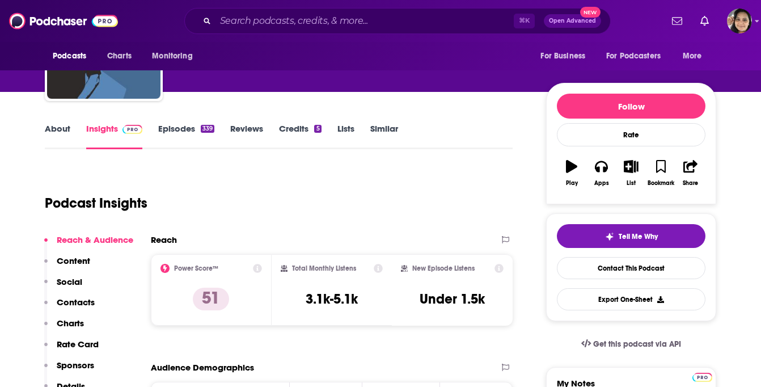
scroll to position [96, 0]
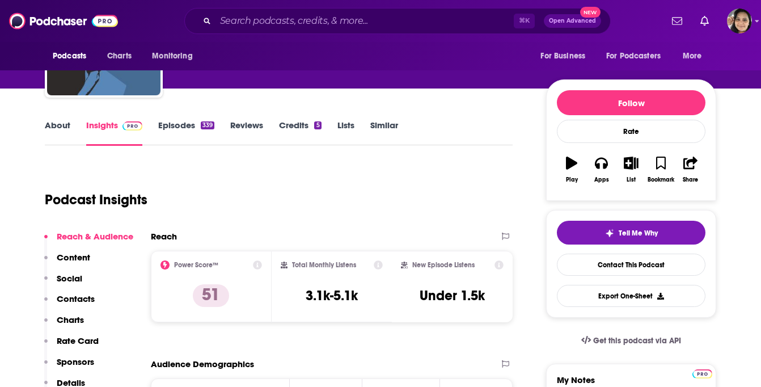
click at [181, 128] on link "Episodes 339" at bounding box center [186, 133] width 56 height 26
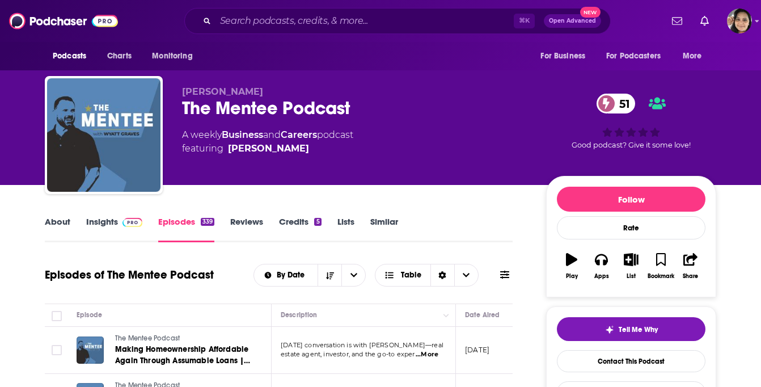
click at [58, 215] on div "About Insights Episodes 339 Reviews Credits 5 Lists Similar" at bounding box center [279, 228] width 468 height 28
click at [56, 223] on link "About" at bounding box center [58, 229] width 26 height 26
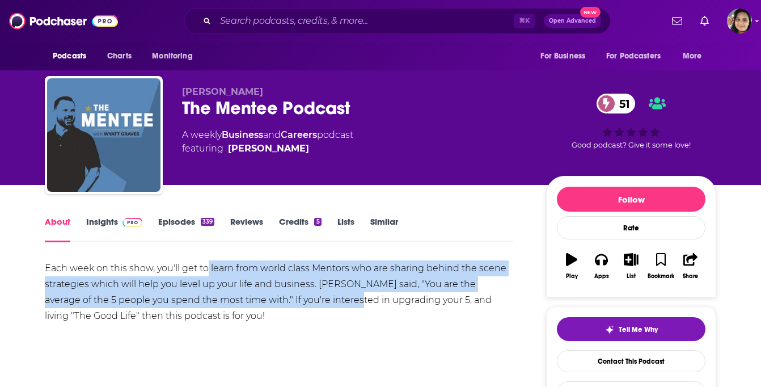
drag, startPoint x: 208, startPoint y: 272, endPoint x: 309, endPoint y: 301, distance: 105.0
click at [309, 301] on div "Each week on this show, you'll get to learn from world class Mentors who are sh…" at bounding box center [279, 292] width 468 height 64
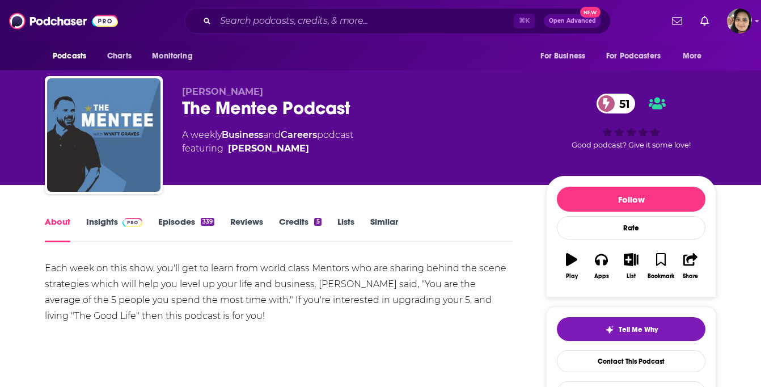
click at [175, 217] on link "Episodes 339" at bounding box center [186, 229] width 56 height 26
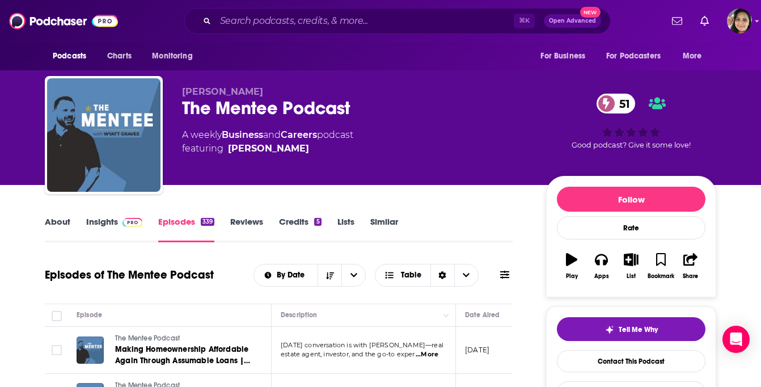
click at [58, 215] on div "About Insights Episodes 339 Reviews Credits 5 Lists Similar" at bounding box center [279, 228] width 468 height 28
click at [56, 221] on link "About" at bounding box center [58, 229] width 26 height 26
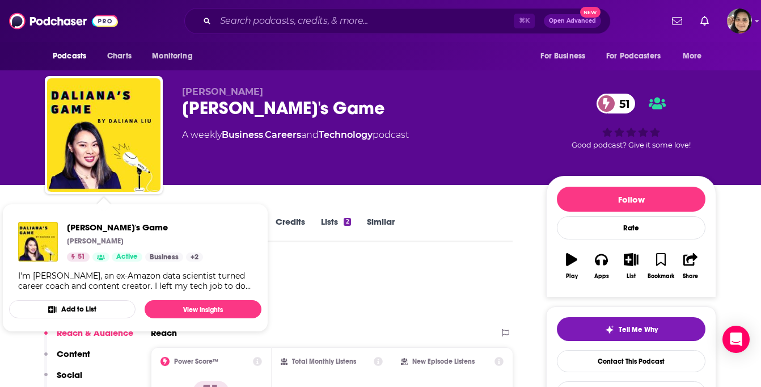
click at [302, 292] on div "Podcast Insights" at bounding box center [274, 289] width 459 height 58
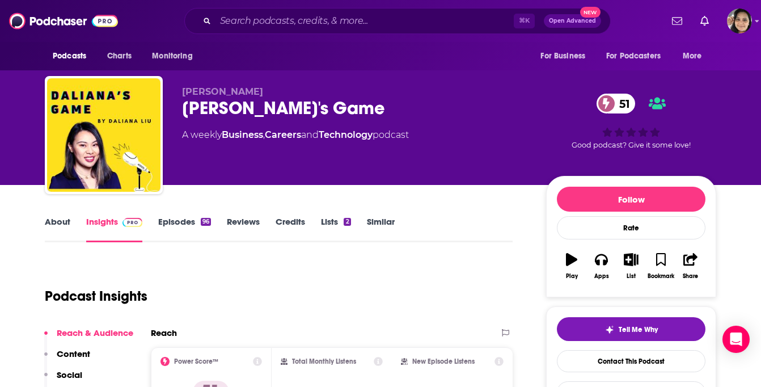
click at [176, 228] on link "Episodes 96" at bounding box center [184, 229] width 53 height 26
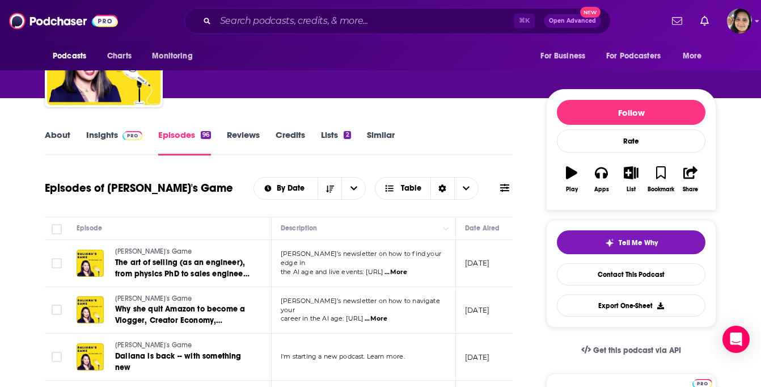
scroll to position [86, 0]
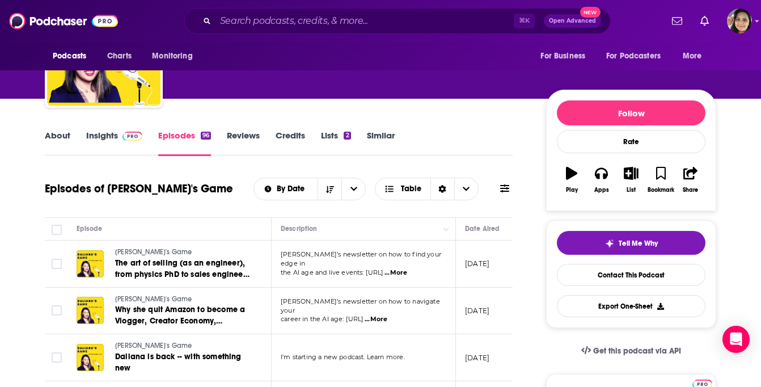
click at [64, 136] on link "About" at bounding box center [58, 143] width 26 height 26
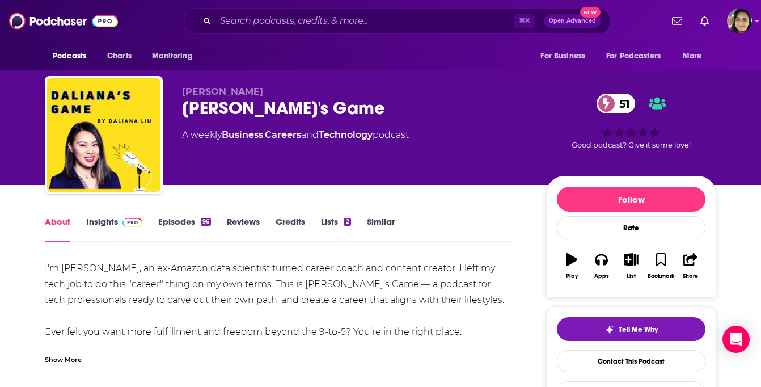
click at [70, 357] on div "Show More" at bounding box center [63, 358] width 37 height 11
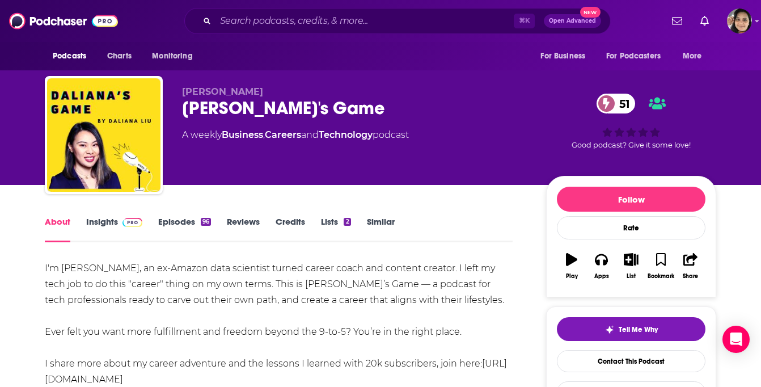
click at [96, 228] on link "Insights" at bounding box center [114, 229] width 56 height 26
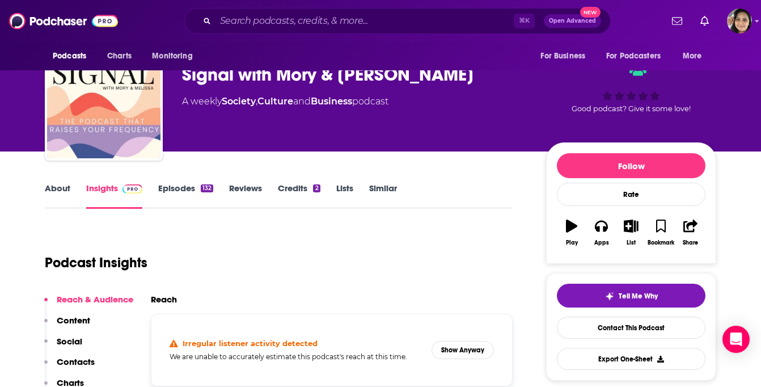
scroll to position [33, 0]
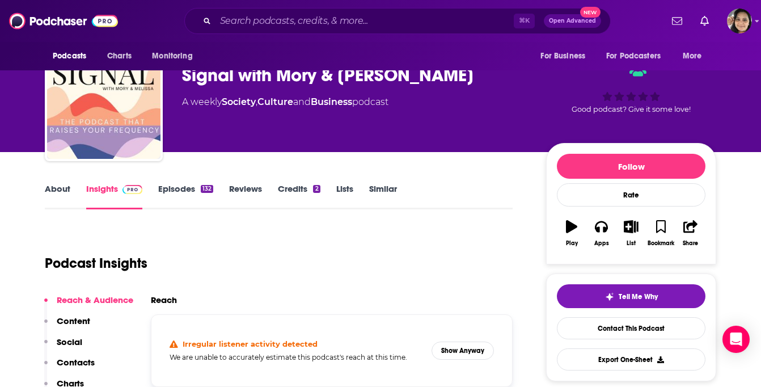
click at [168, 185] on link "Episodes 132" at bounding box center [185, 196] width 55 height 26
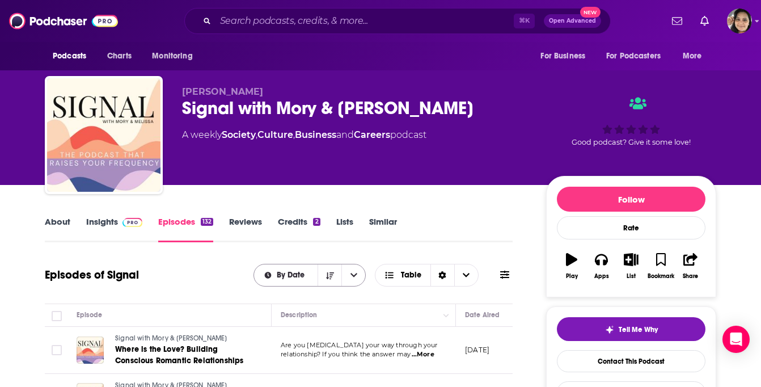
scroll to position [1, 0]
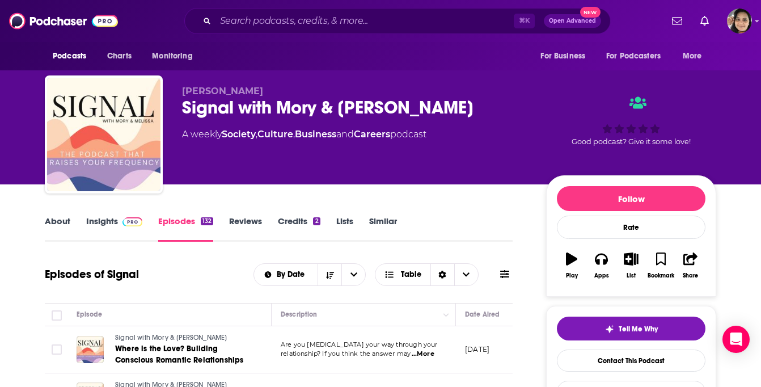
click at [61, 223] on link "About" at bounding box center [58, 228] width 26 height 26
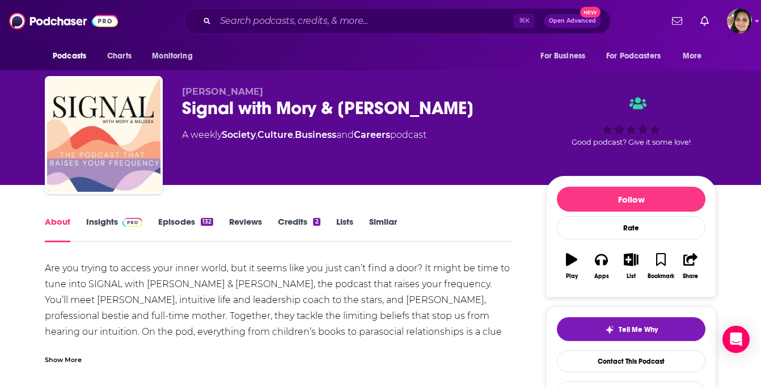
scroll to position [39, 0]
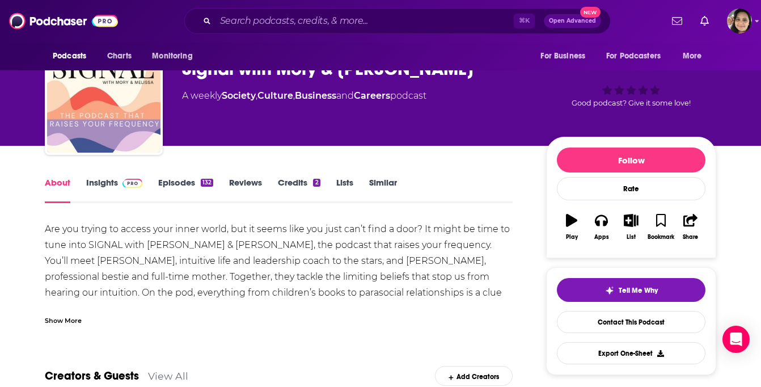
click at [64, 321] on div "Show More" at bounding box center [63, 319] width 37 height 11
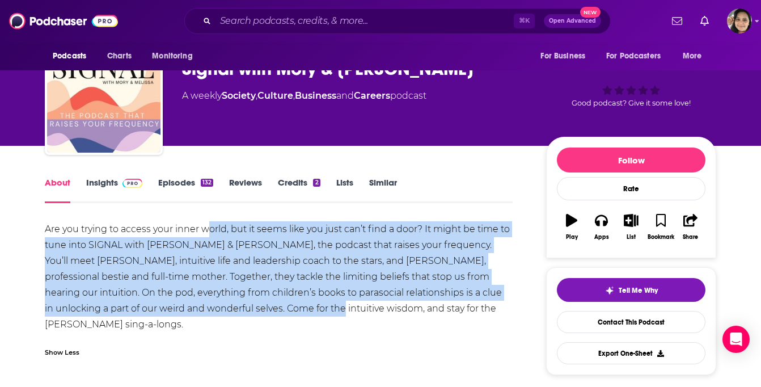
drag, startPoint x: 283, startPoint y: 312, endPoint x: 203, endPoint y: 237, distance: 109.5
click at [205, 237] on div "Are you trying to access your inner world, but it seems like you just can’t fin…" at bounding box center [279, 276] width 468 height 111
drag, startPoint x: 203, startPoint y: 237, endPoint x: 259, endPoint y: 308, distance: 90.9
click at [259, 308] on div "Are you trying to access your inner world, but it seems like you just can’t fin…" at bounding box center [279, 276] width 468 height 111
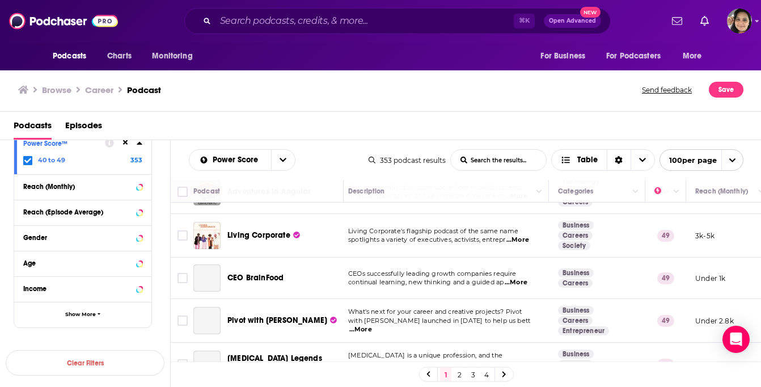
scroll to position [210, 5]
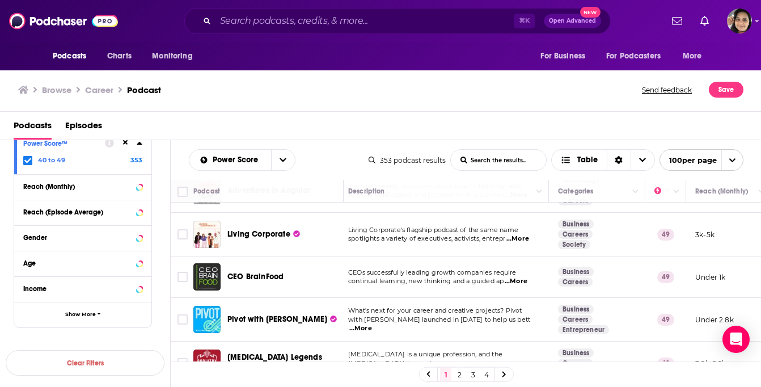
click at [528, 238] on span "...More" at bounding box center [517, 238] width 23 height 9
drag, startPoint x: 260, startPoint y: 236, endPoint x: 324, endPoint y: 99, distance: 151.7
drag, startPoint x: 263, startPoint y: 208, endPoint x: 492, endPoint y: 2, distance: 307.9
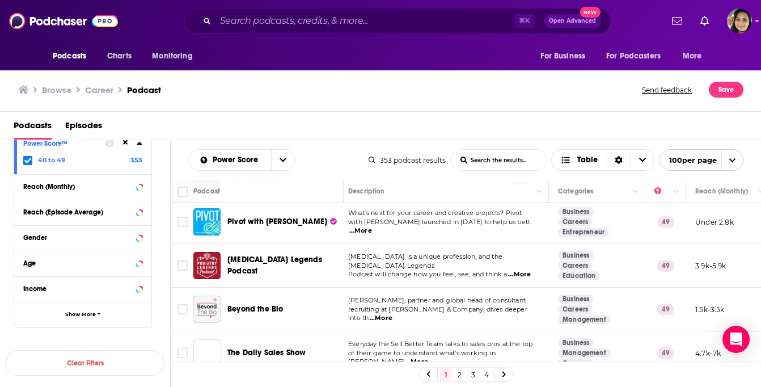
scroll to position [307, 5]
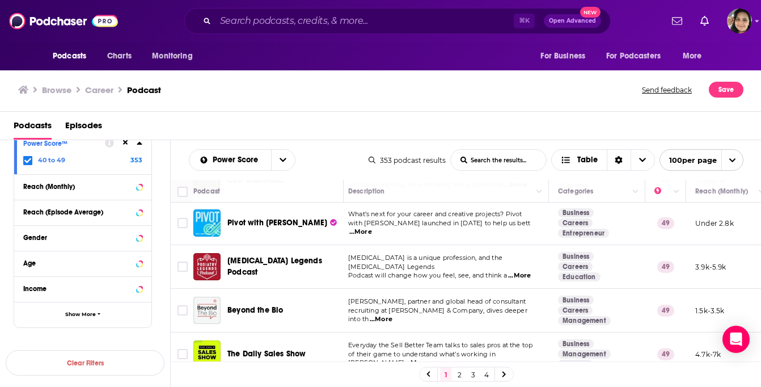
click at [273, 104] on div "Browse Career Podcast Send feedback Save" at bounding box center [381, 90] width 762 height 44
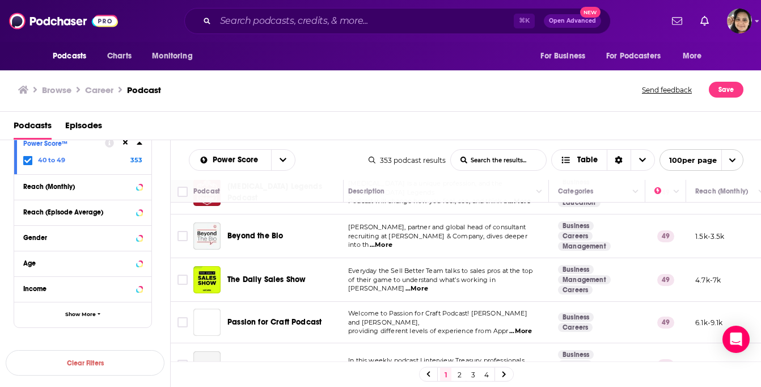
scroll to position [382, 5]
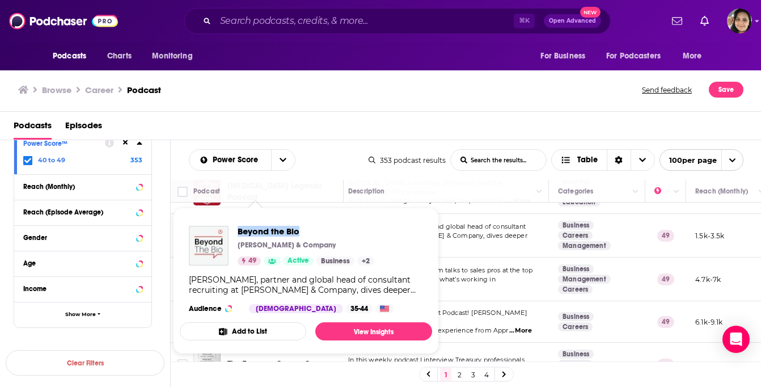
drag, startPoint x: 253, startPoint y: 227, endPoint x: 108, endPoint y: 9, distance: 262.2
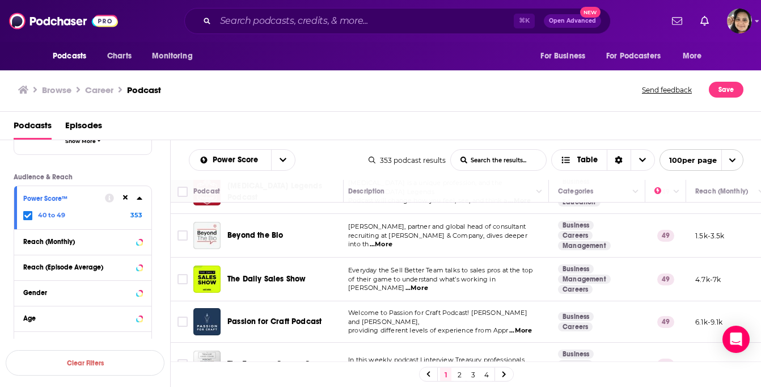
scroll to position [327, 0]
click at [124, 200] on icon at bounding box center [125, 195] width 5 height 7
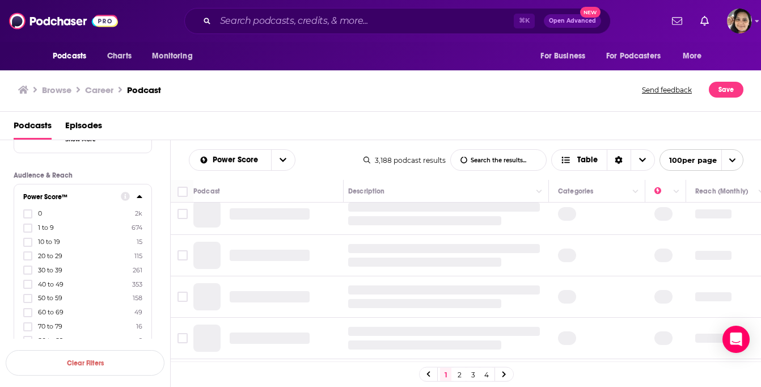
click at [142, 197] on div "Power Score™ 0 2k 1 to 9 674 10 to 19 15 20 to 29 115 30 to 39 261 40 to 49 353…" at bounding box center [82, 269] width 137 height 170
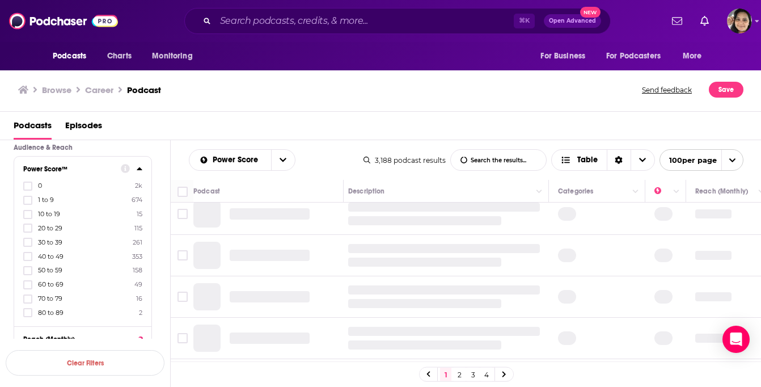
scroll to position [360, 0]
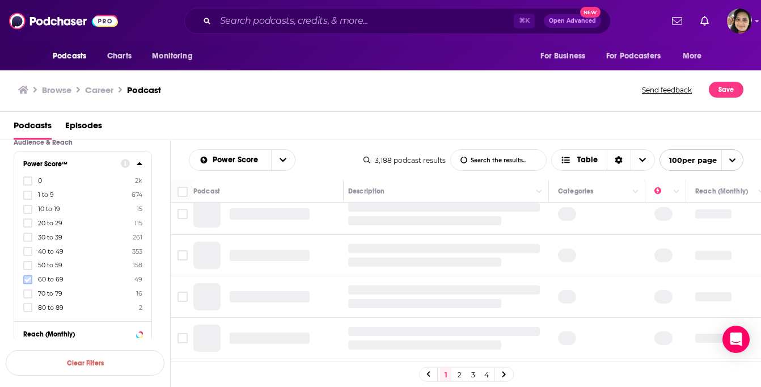
click at [26, 278] on icon at bounding box center [27, 279] width 7 height 7
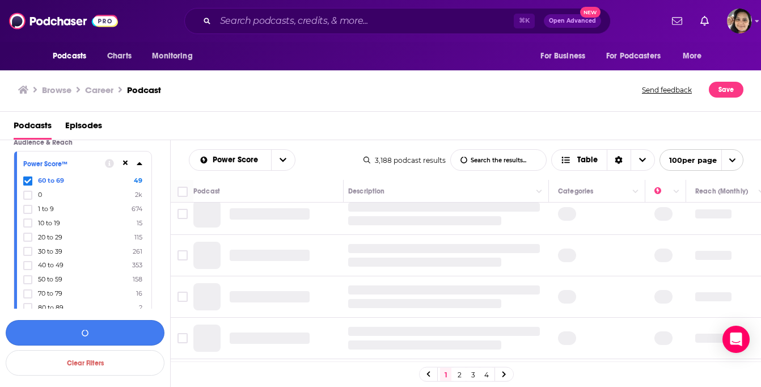
click at [75, 328] on button "button" at bounding box center [85, 333] width 159 height 26
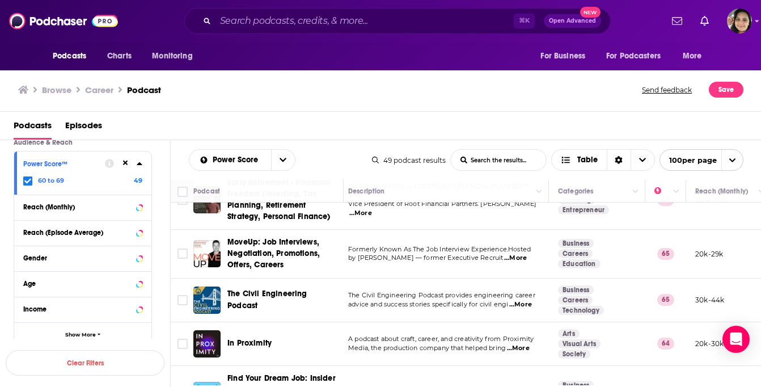
scroll to position [0, 5]
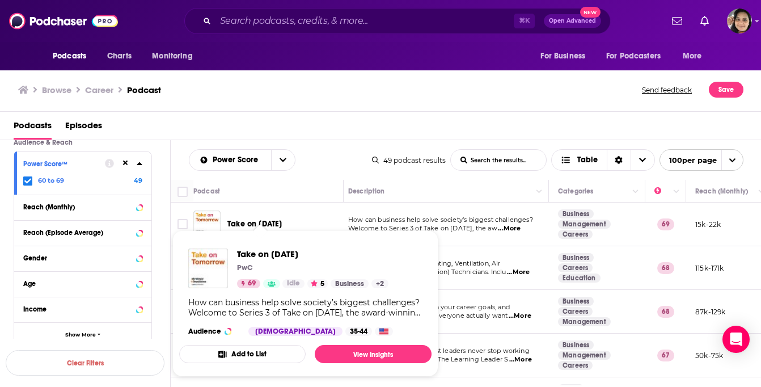
click at [238, 114] on div "Podcasts Episodes" at bounding box center [381, 126] width 762 height 28
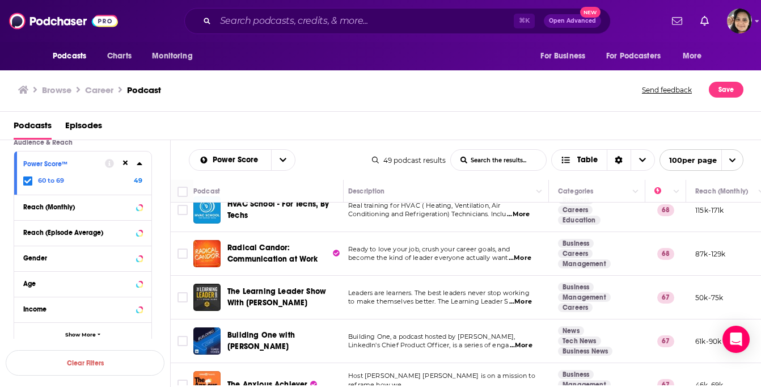
scroll to position [72, 5]
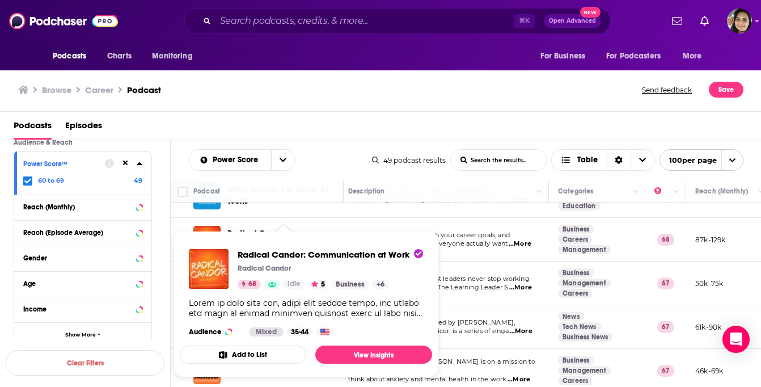
click at [235, 104] on div "Browse Career Podcast Send feedback Save" at bounding box center [381, 90] width 762 height 44
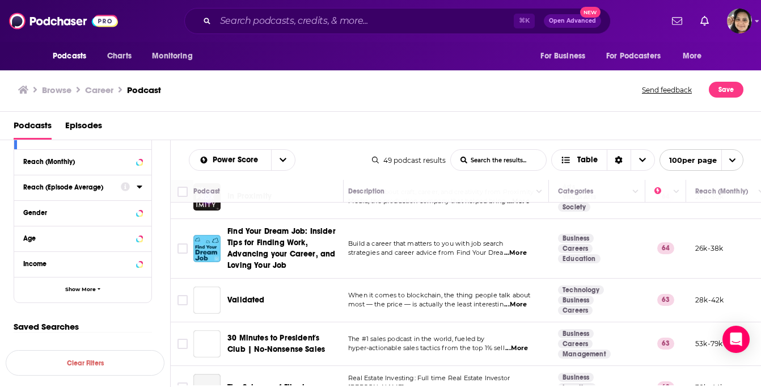
scroll to position [529, 5]
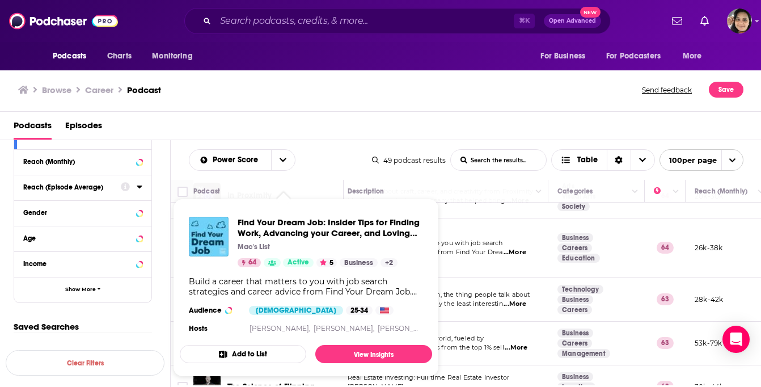
click at [462, 124] on div "Podcasts Episodes" at bounding box center [383, 127] width 739 height 23
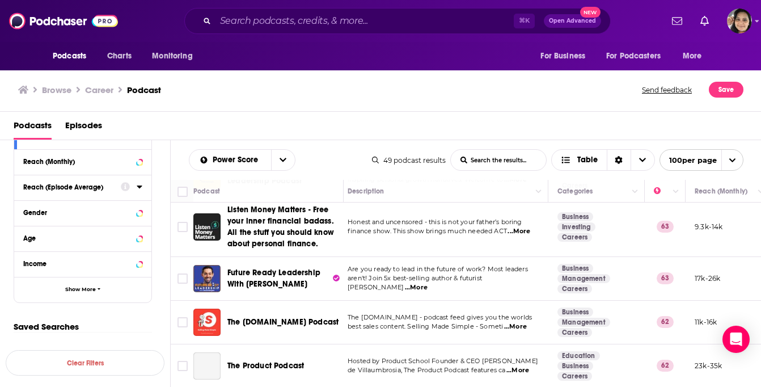
scroll to position [785, 5]
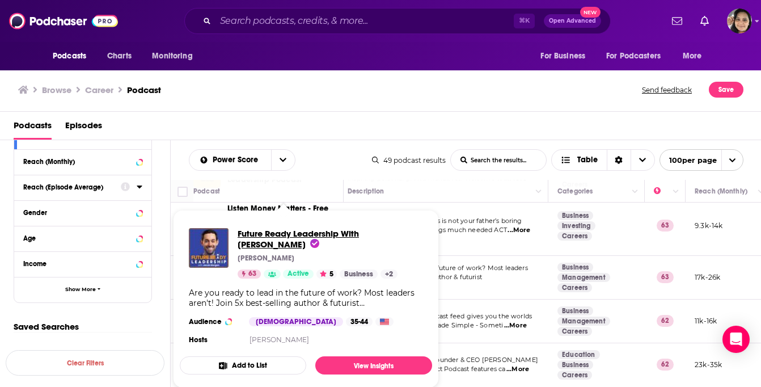
click at [259, 240] on span "Future Ready Leadership With Jacob Morgan" at bounding box center [298, 239] width 121 height 22
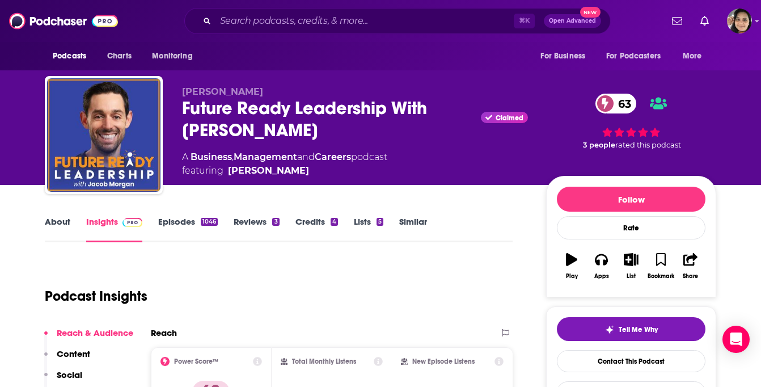
click at [54, 223] on link "About" at bounding box center [58, 229] width 26 height 26
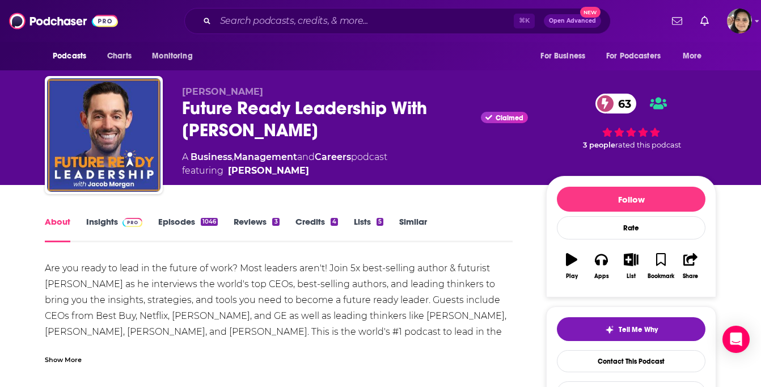
click at [188, 223] on link "Episodes 1046" at bounding box center [188, 229] width 60 height 26
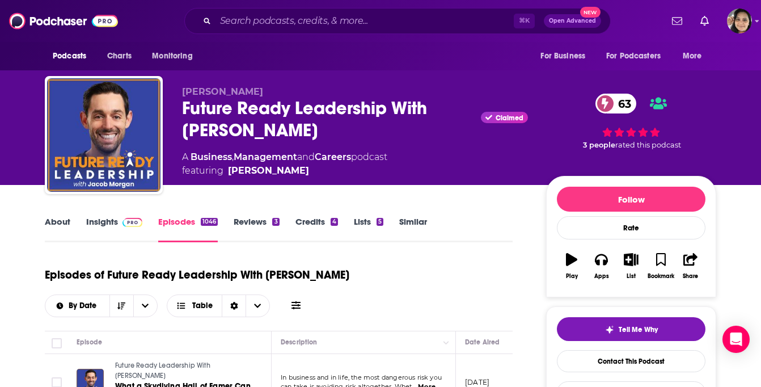
click at [405, 219] on link "Similar" at bounding box center [413, 229] width 28 height 26
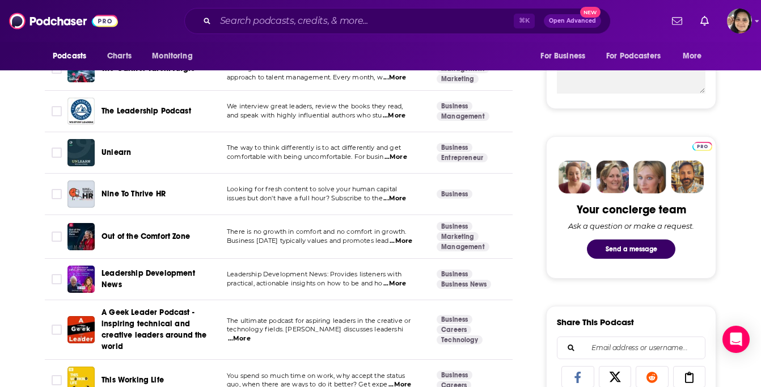
scroll to position [452, 0]
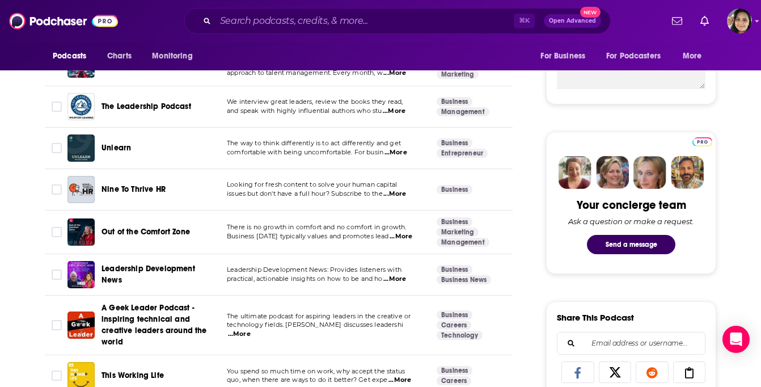
click at [156, 232] on span "Out of the Comfort Zone" at bounding box center [145, 232] width 88 height 10
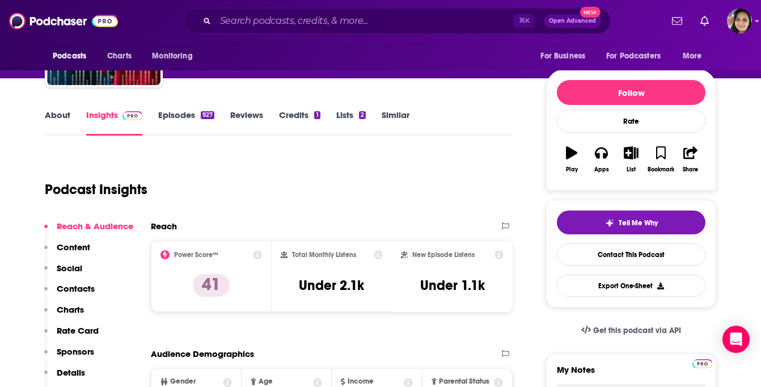
scroll to position [106, 0]
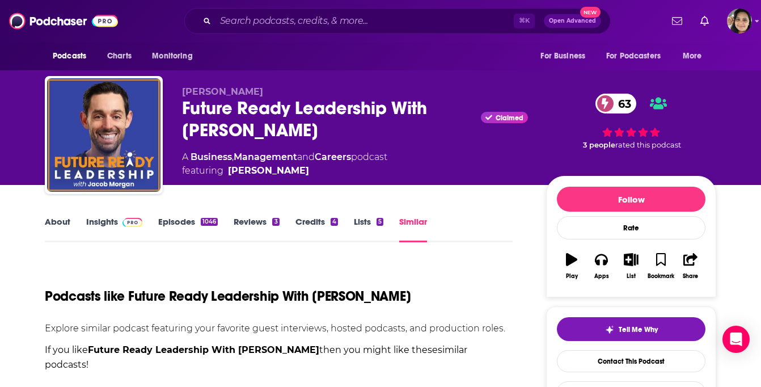
click at [101, 223] on link "Insights" at bounding box center [114, 229] width 56 height 26
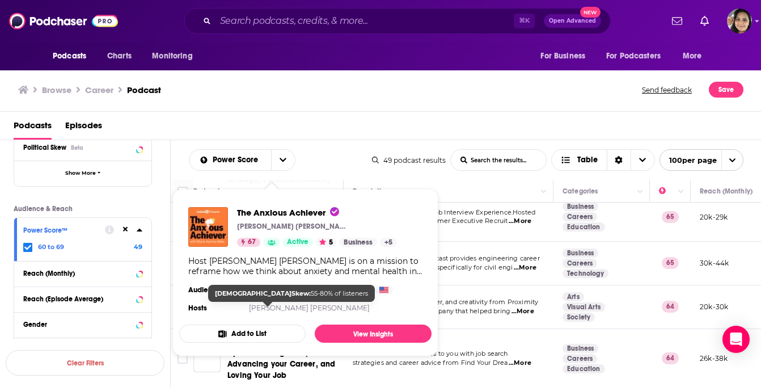
scroll to position [576, 0]
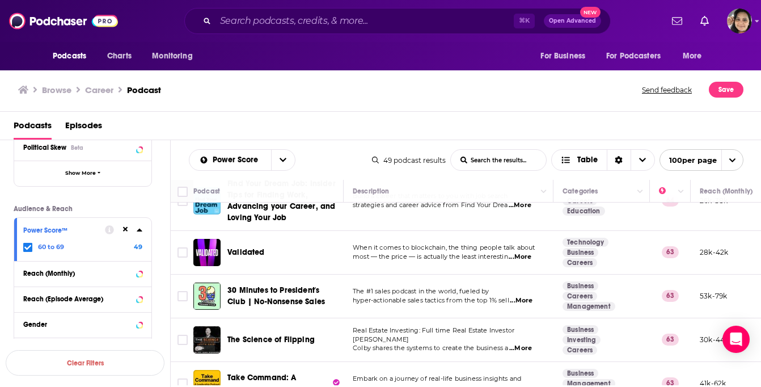
click at [380, 113] on div "Podcasts Episodes" at bounding box center [381, 126] width 762 height 28
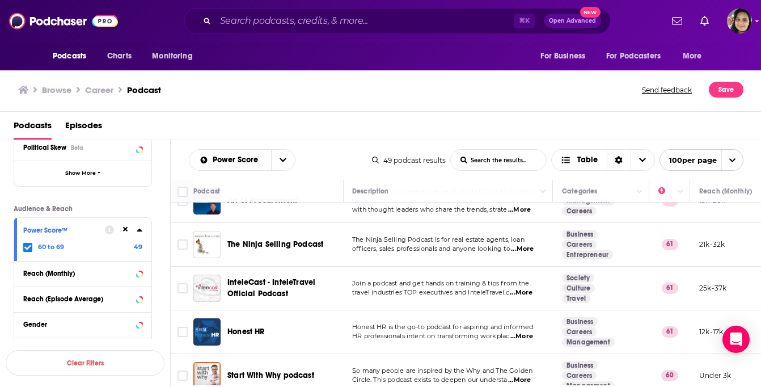
scroll to position [1610, 1]
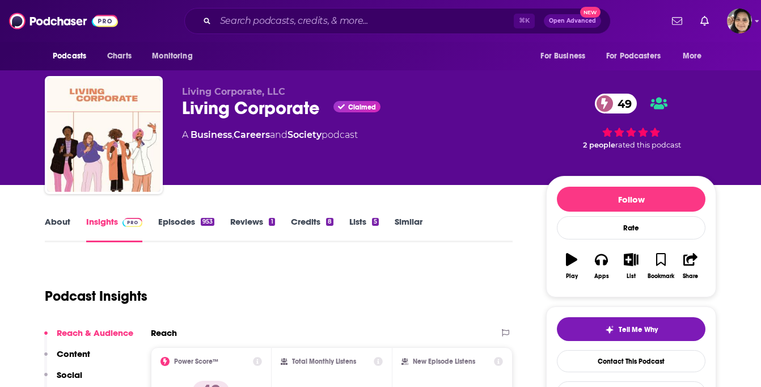
click at [64, 221] on link "About" at bounding box center [58, 229] width 26 height 26
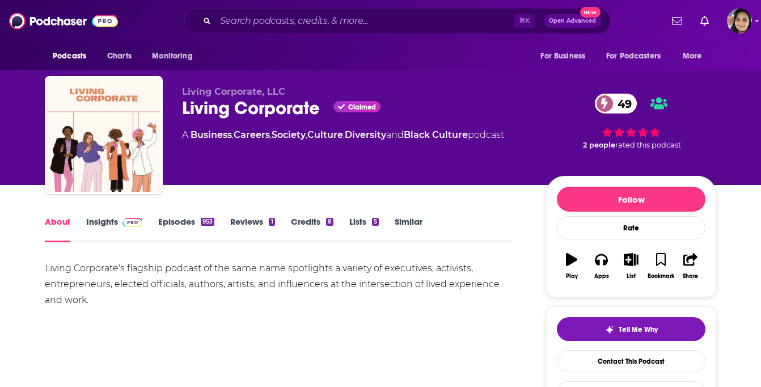
click at [176, 226] on link "Episodes 953" at bounding box center [186, 229] width 56 height 26
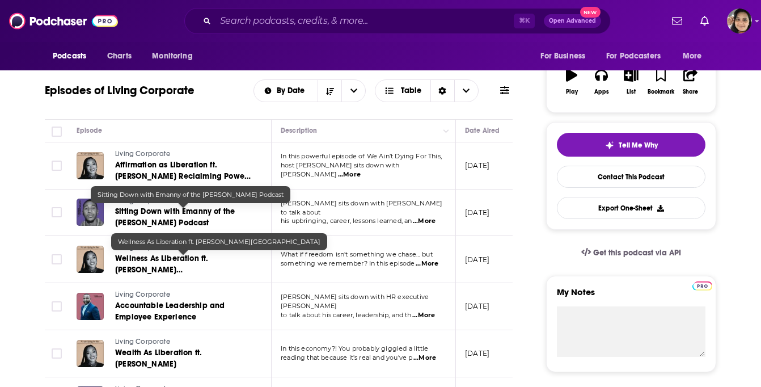
scroll to position [304, 0]
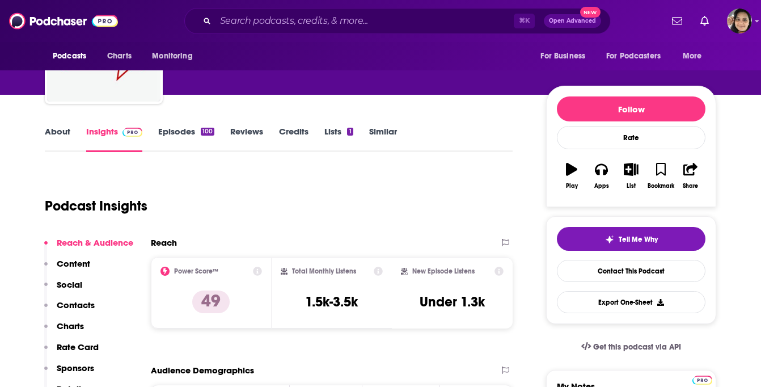
scroll to position [98, 0]
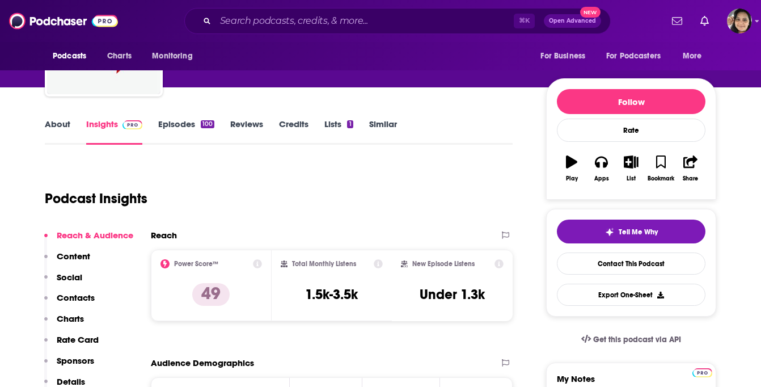
click at [64, 128] on link "About" at bounding box center [58, 132] width 26 height 26
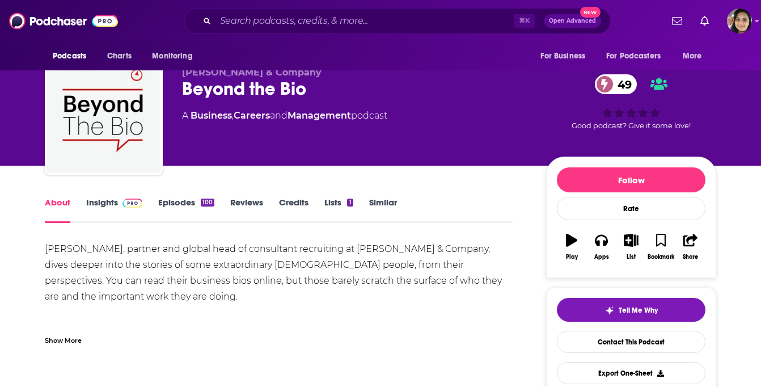
scroll to position [20, 0]
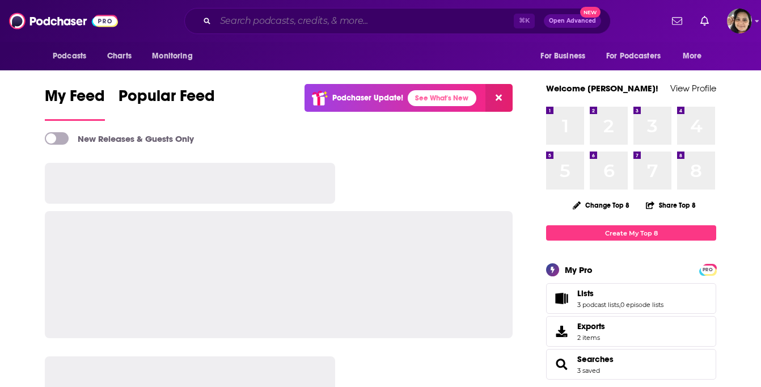
click at [269, 23] on input "Search podcasts, credits, & more..." at bounding box center [364, 21] width 298 height 18
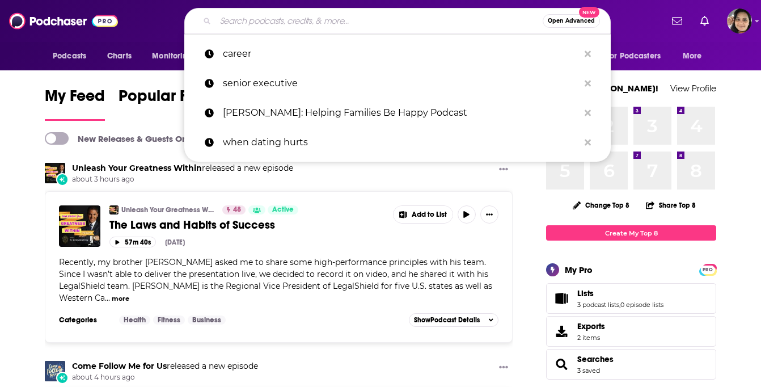
paste input "The Mello Millionaire"
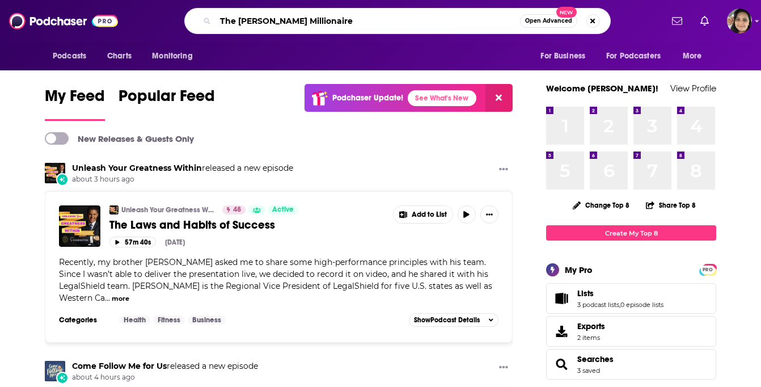
type input "The Mello Millionaire"
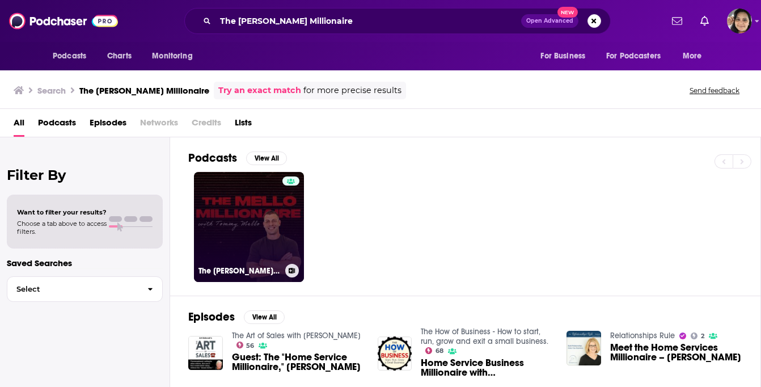
click at [256, 214] on link "The Mello Millionaire with Tommy Mello" at bounding box center [249, 227] width 110 height 110
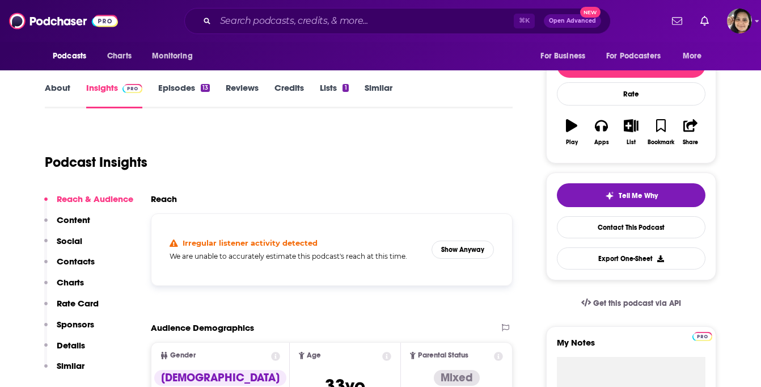
scroll to position [135, 0]
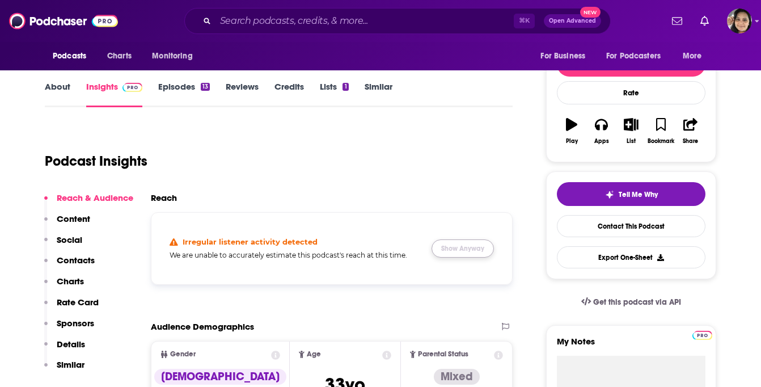
click at [454, 243] on button "Show Anyway" at bounding box center [462, 248] width 62 height 18
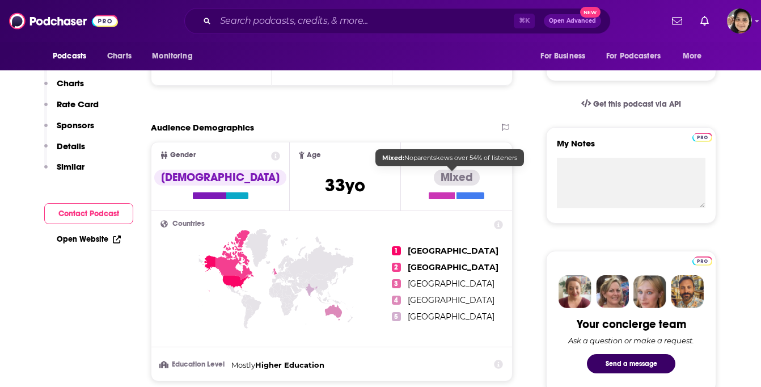
scroll to position [0, 0]
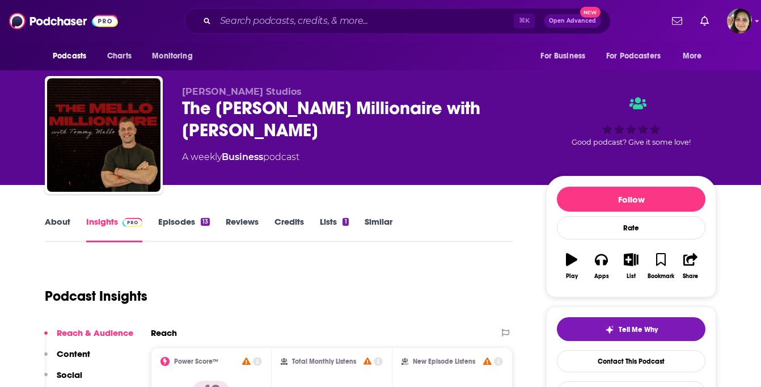
click at [46, 223] on link "About" at bounding box center [58, 229] width 26 height 26
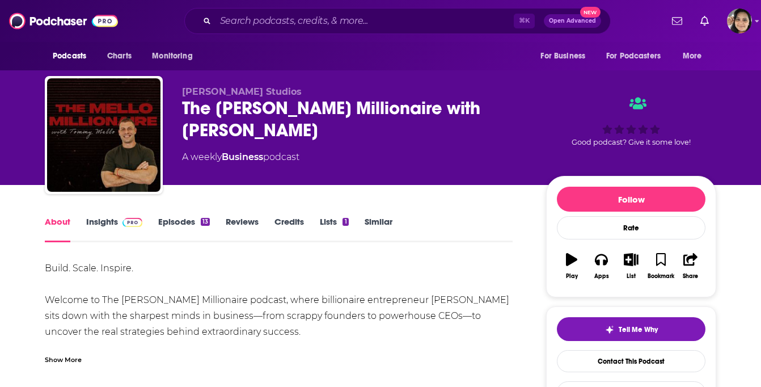
scroll to position [81, 0]
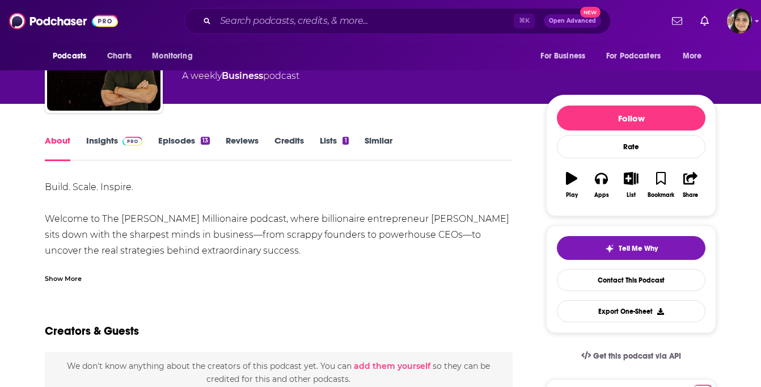
click at [82, 271] on div "Show More" at bounding box center [279, 273] width 468 height 19
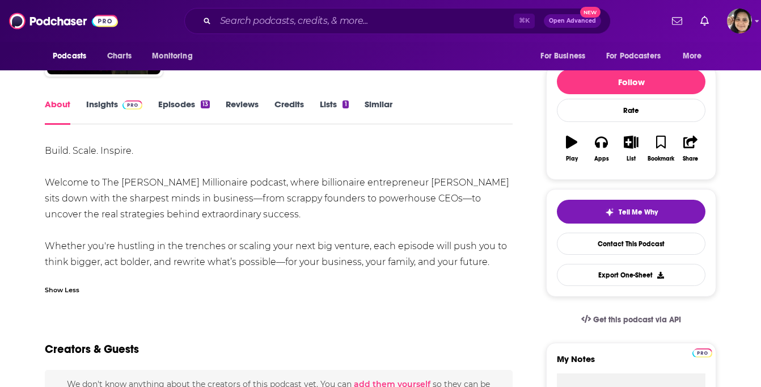
scroll to position [26, 0]
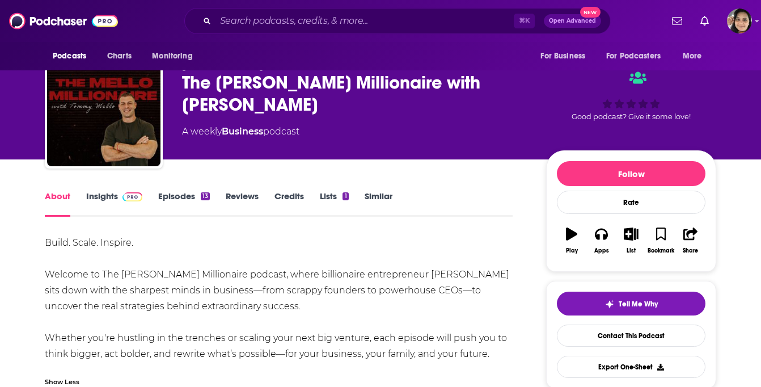
click at [182, 197] on link "Episodes 13" at bounding box center [184, 204] width 52 height 26
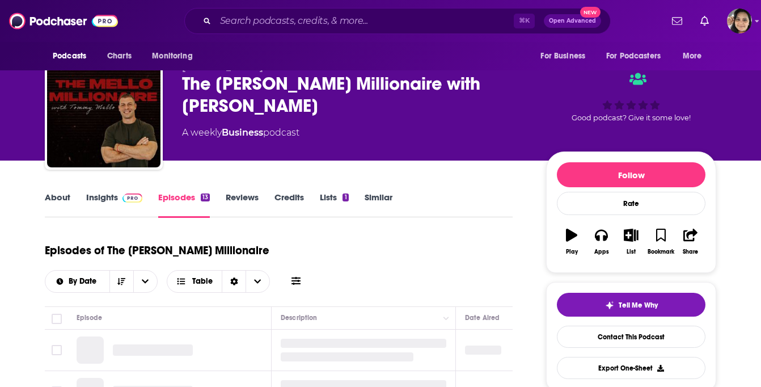
scroll to position [113, 0]
